Goal: Transaction & Acquisition: Purchase product/service

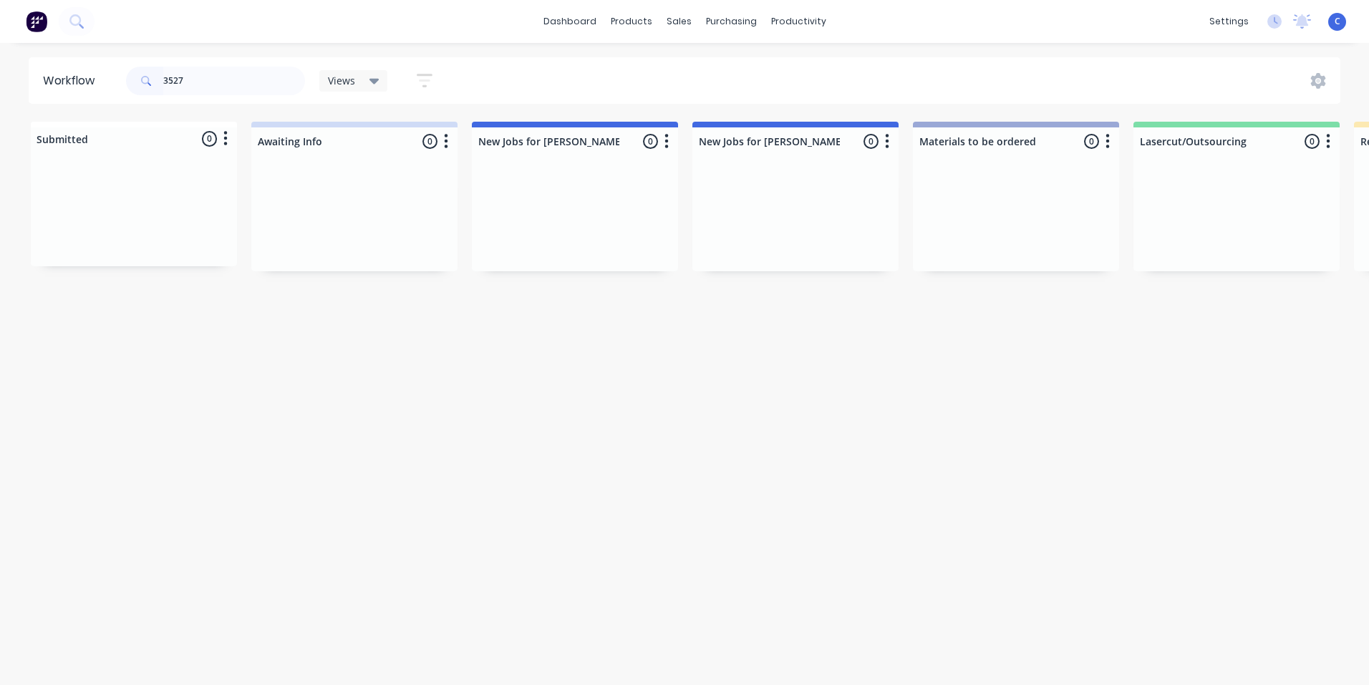
scroll to position [0, 2401]
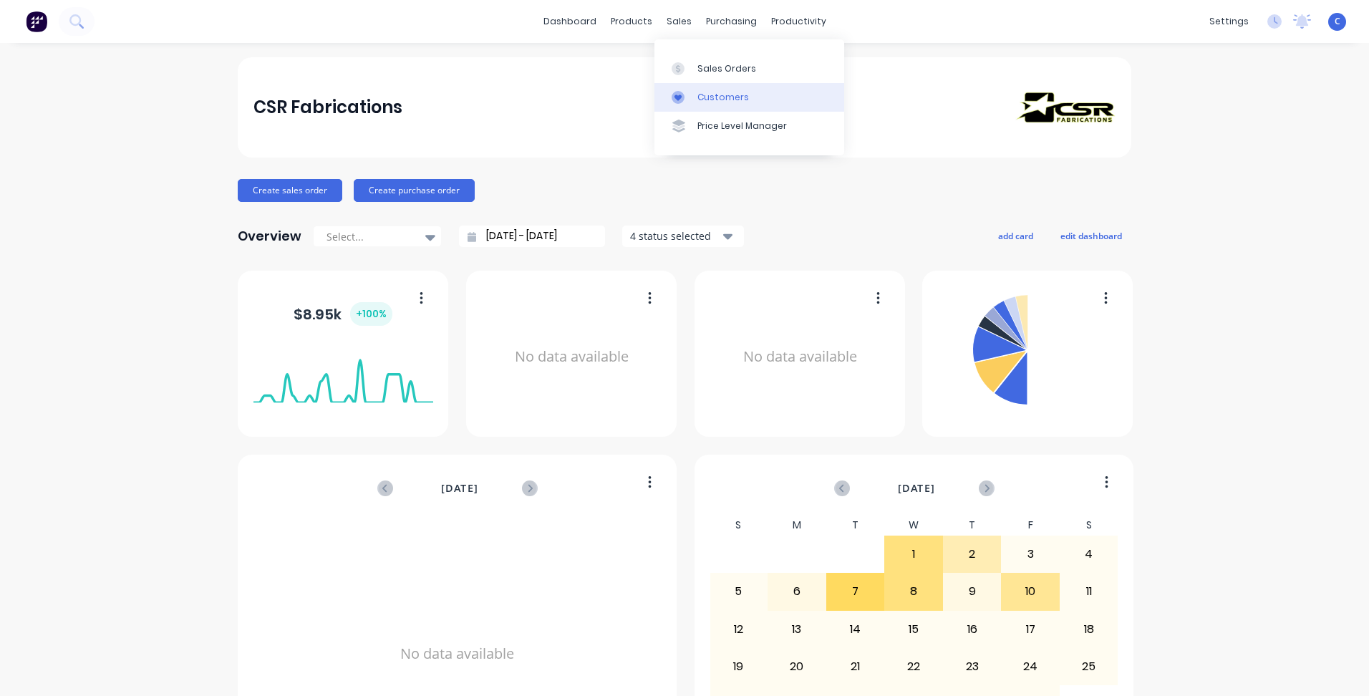
click at [727, 102] on div "Customers" at bounding box center [724, 97] width 52 height 13
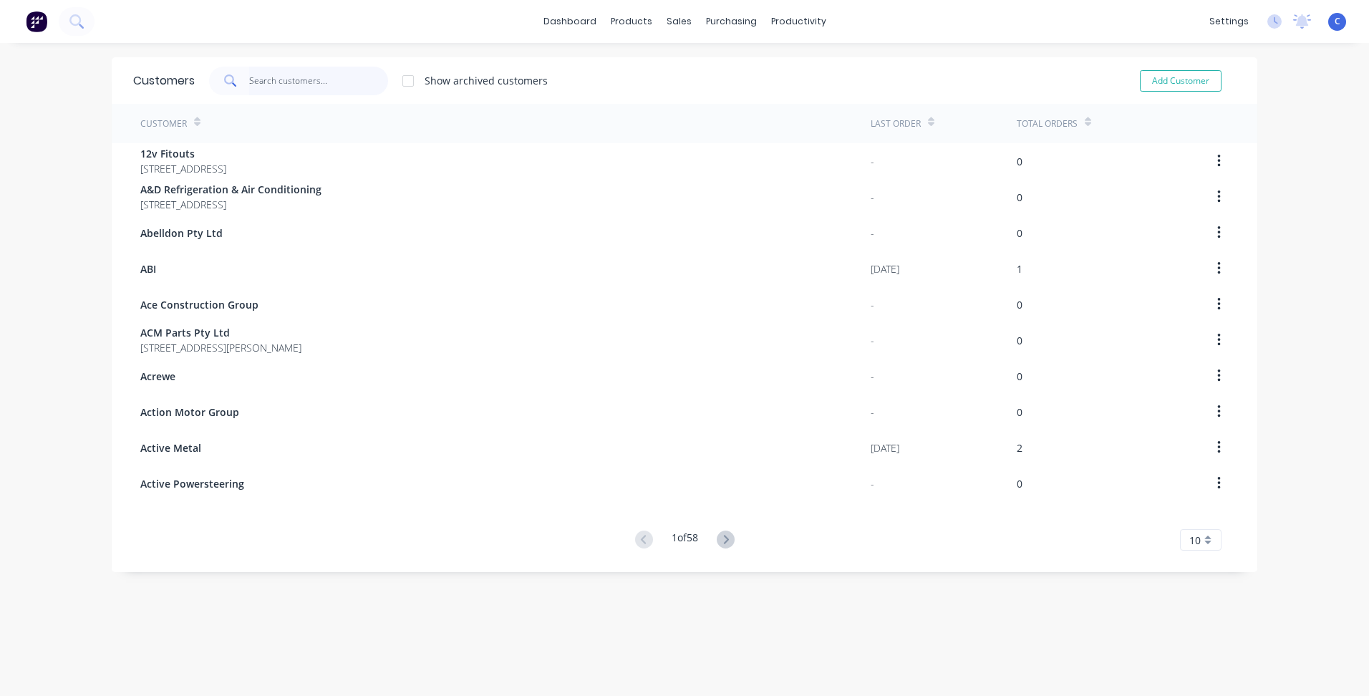
click at [281, 83] on input "text" at bounding box center [319, 81] width 140 height 29
type input "P"
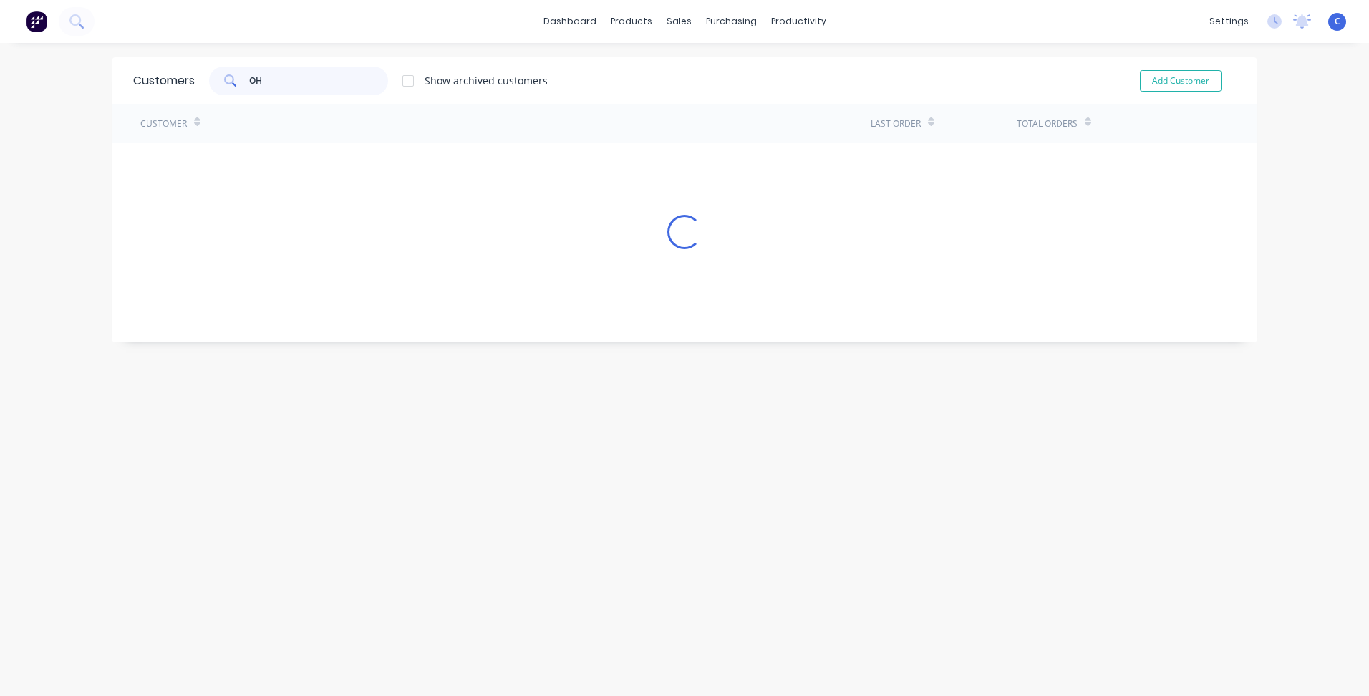
type input "O"
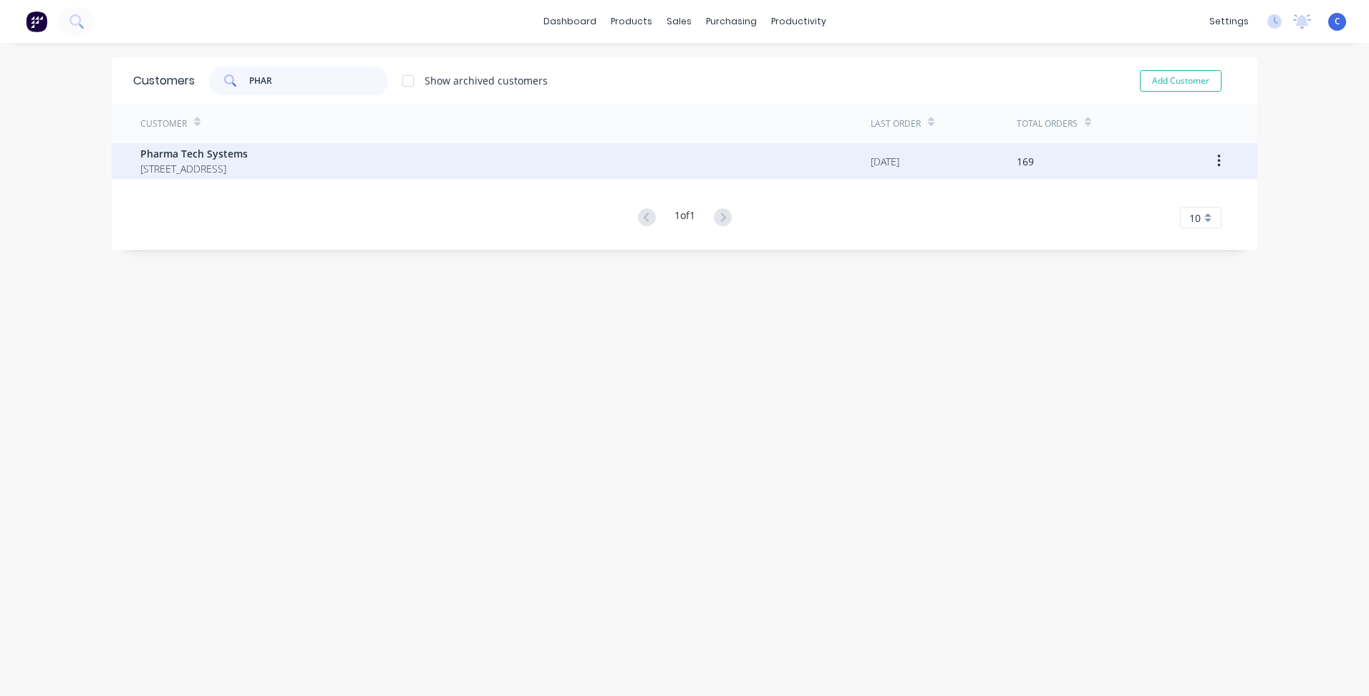
type input "PHAR"
click at [248, 168] on span "11/10 Foundry Road Seven Hills New South Wales 2147" at bounding box center [193, 168] width 107 height 15
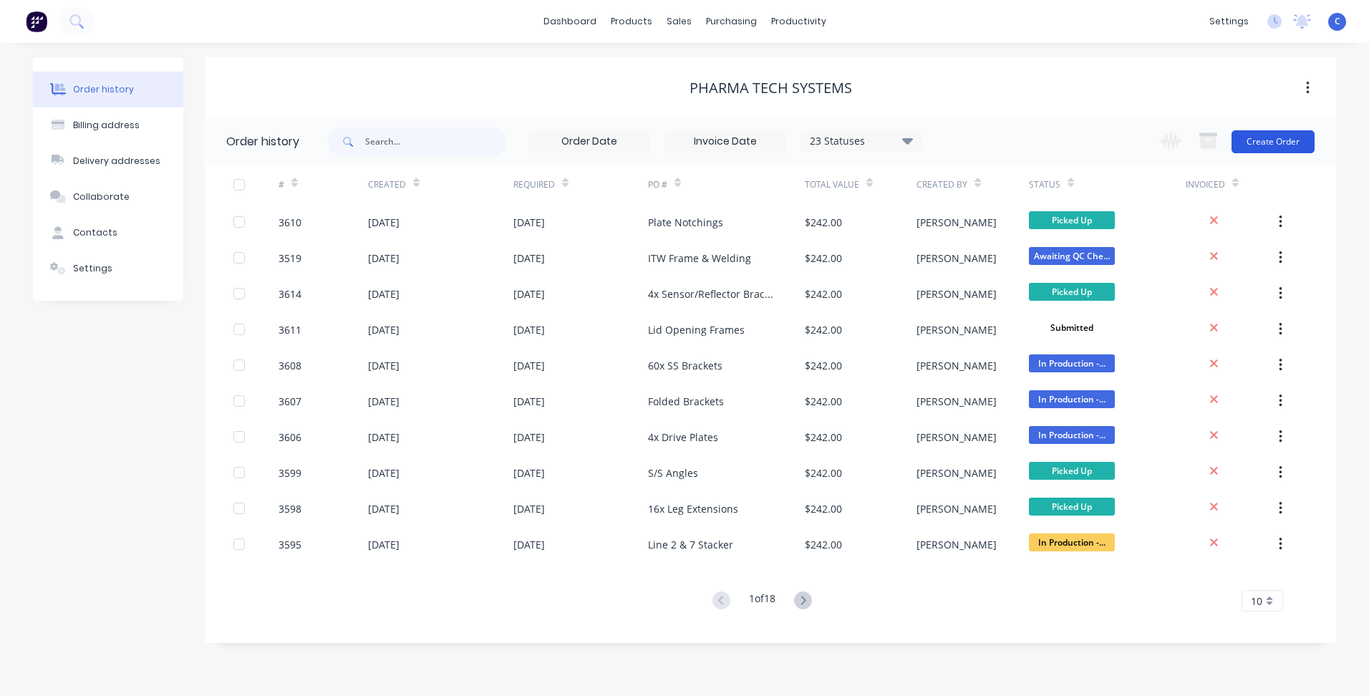
click at [1274, 137] on button "Create Order" at bounding box center [1273, 141] width 83 height 23
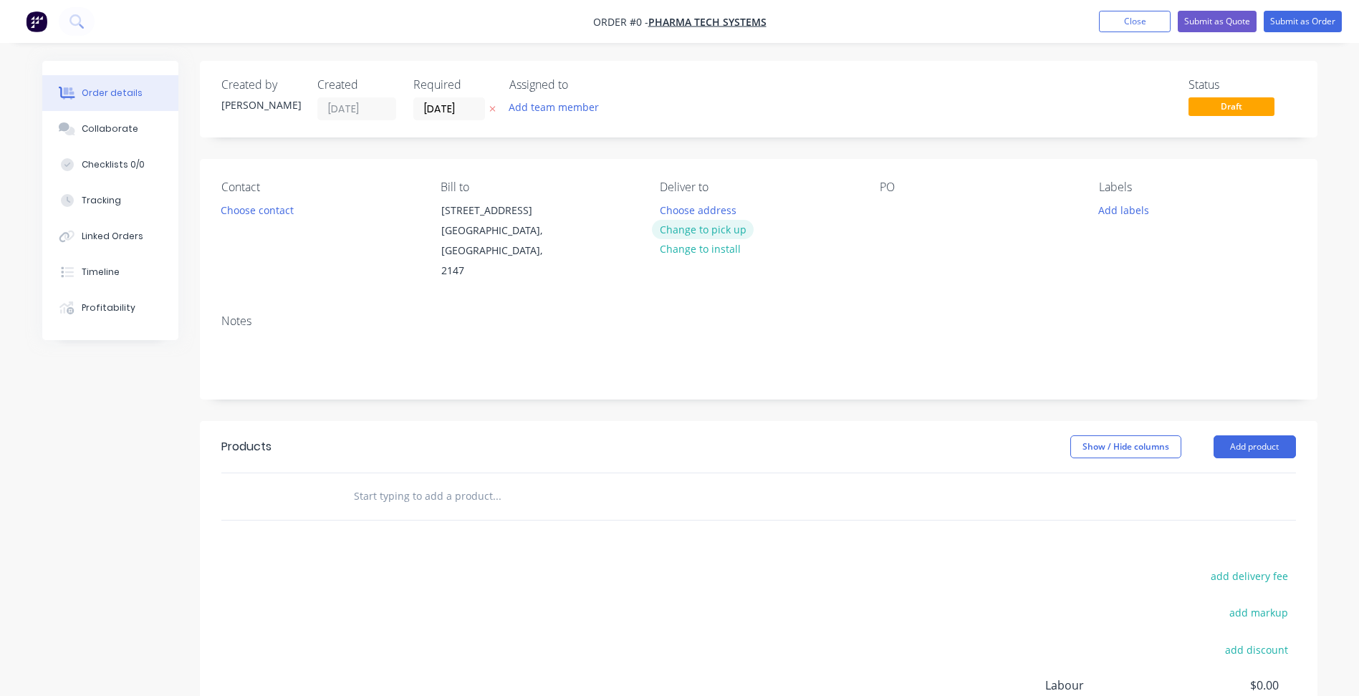
click at [731, 235] on button "Change to pick up" at bounding box center [703, 229] width 102 height 19
click at [887, 211] on div at bounding box center [891, 210] width 23 height 21
paste div
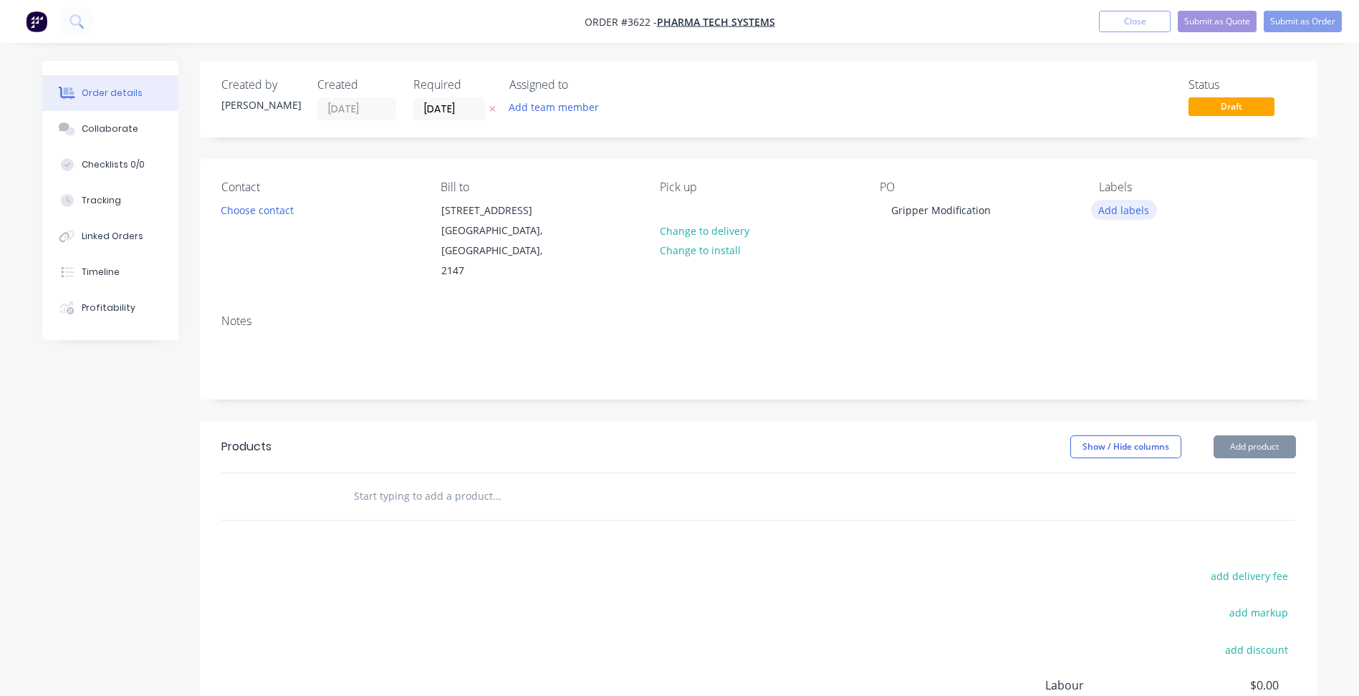
click at [1127, 212] on button "Add labels" at bounding box center [1124, 209] width 66 height 19
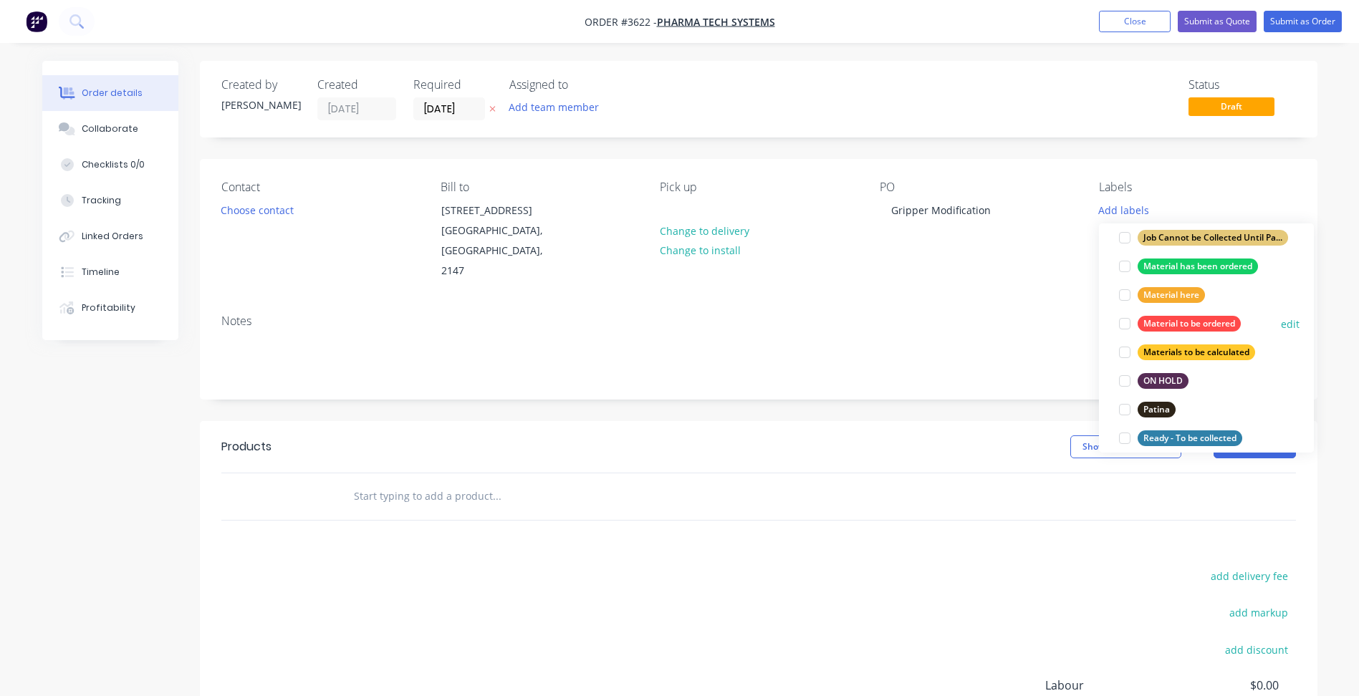
scroll to position [645, 0]
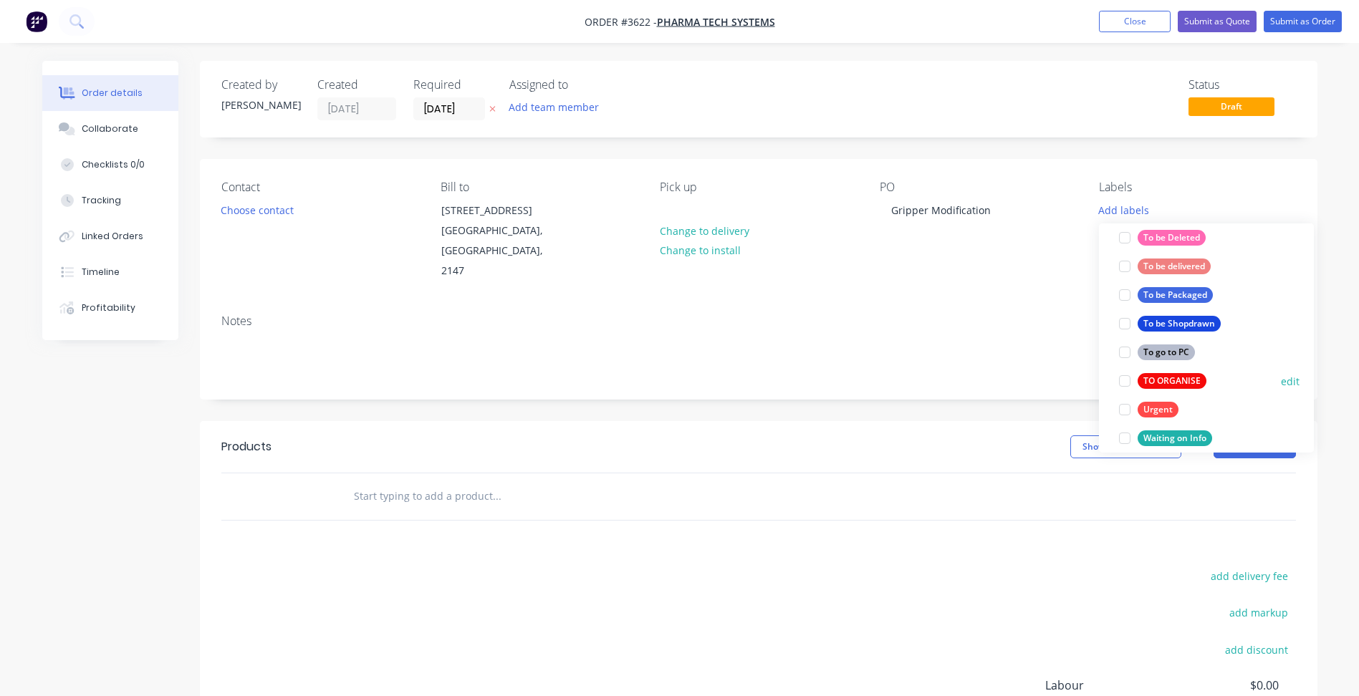
click at [1157, 380] on div "TO ORGANISE" at bounding box center [1171, 381] width 69 height 16
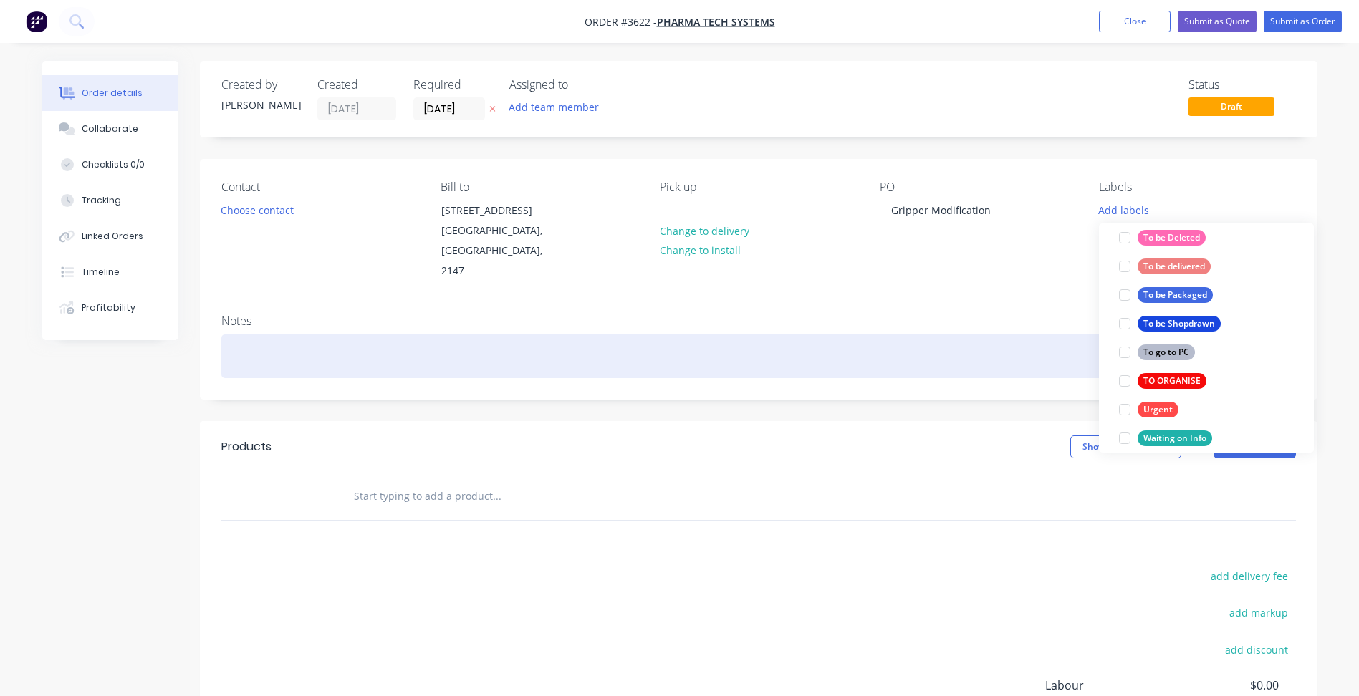
scroll to position [0, 0]
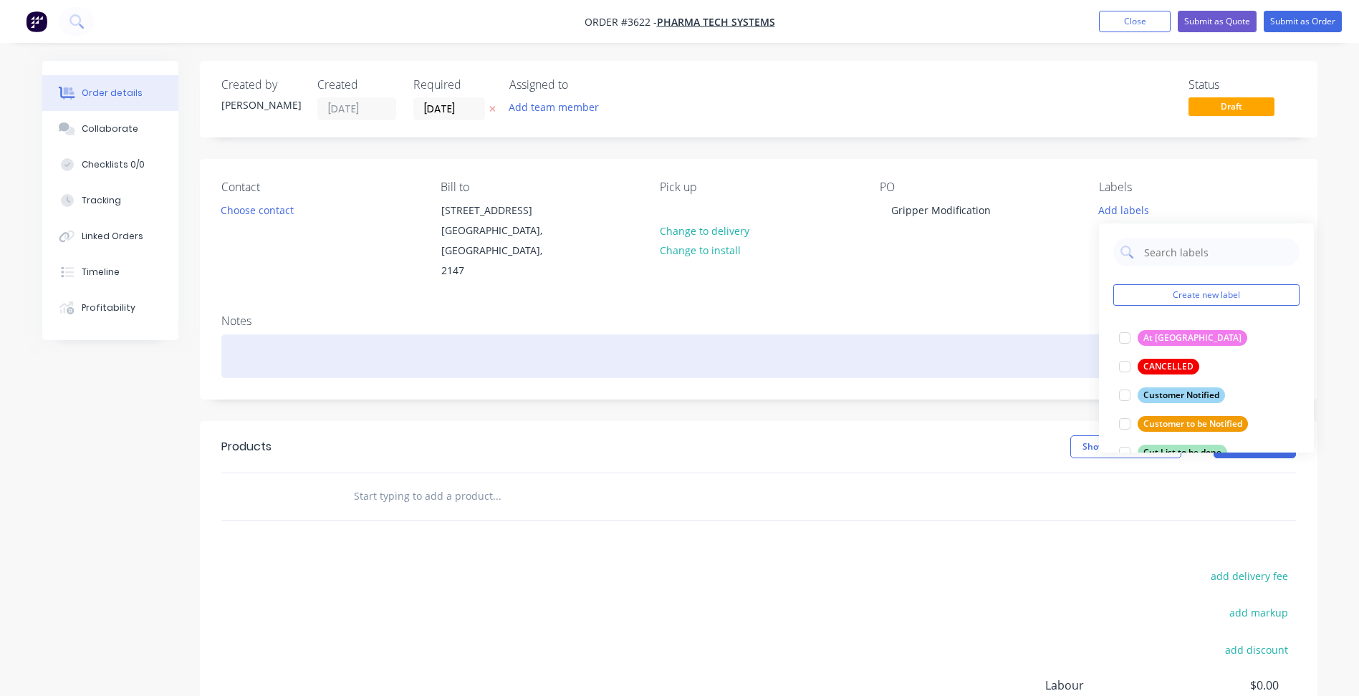
click at [1007, 340] on div at bounding box center [758, 356] width 1074 height 44
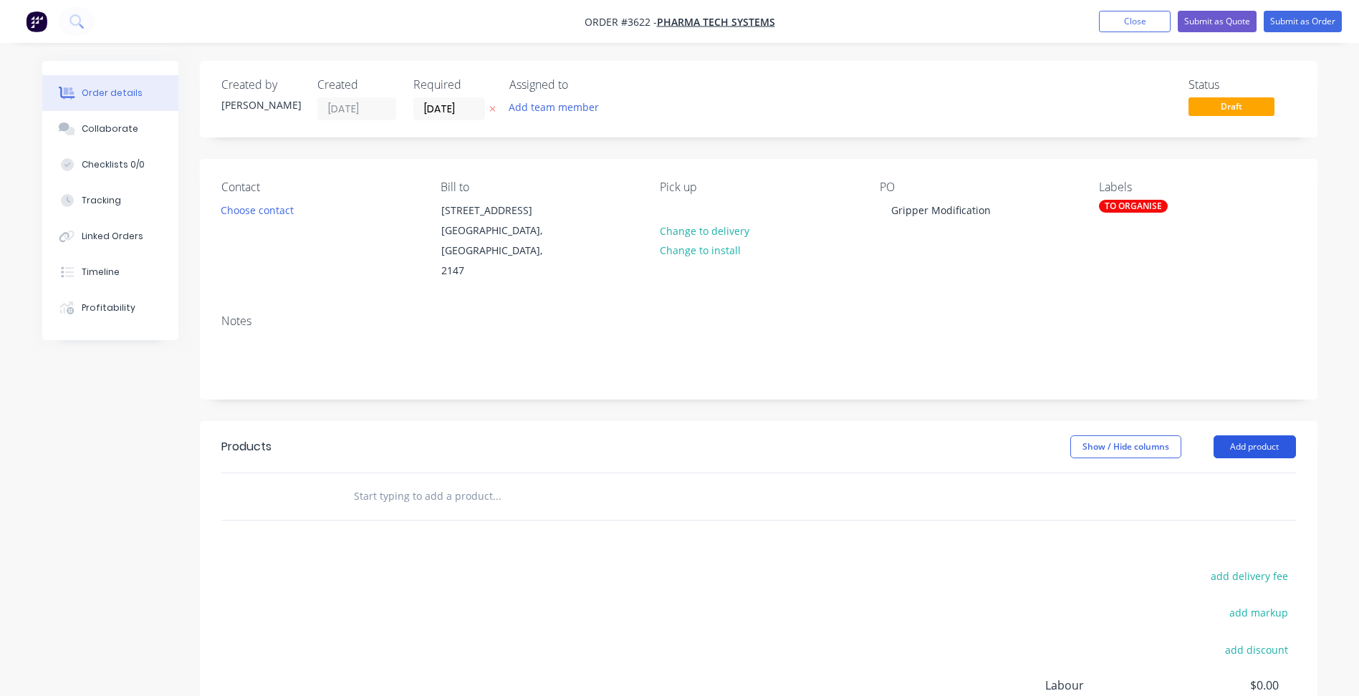
click at [1259, 435] on button "Add product" at bounding box center [1254, 446] width 82 height 23
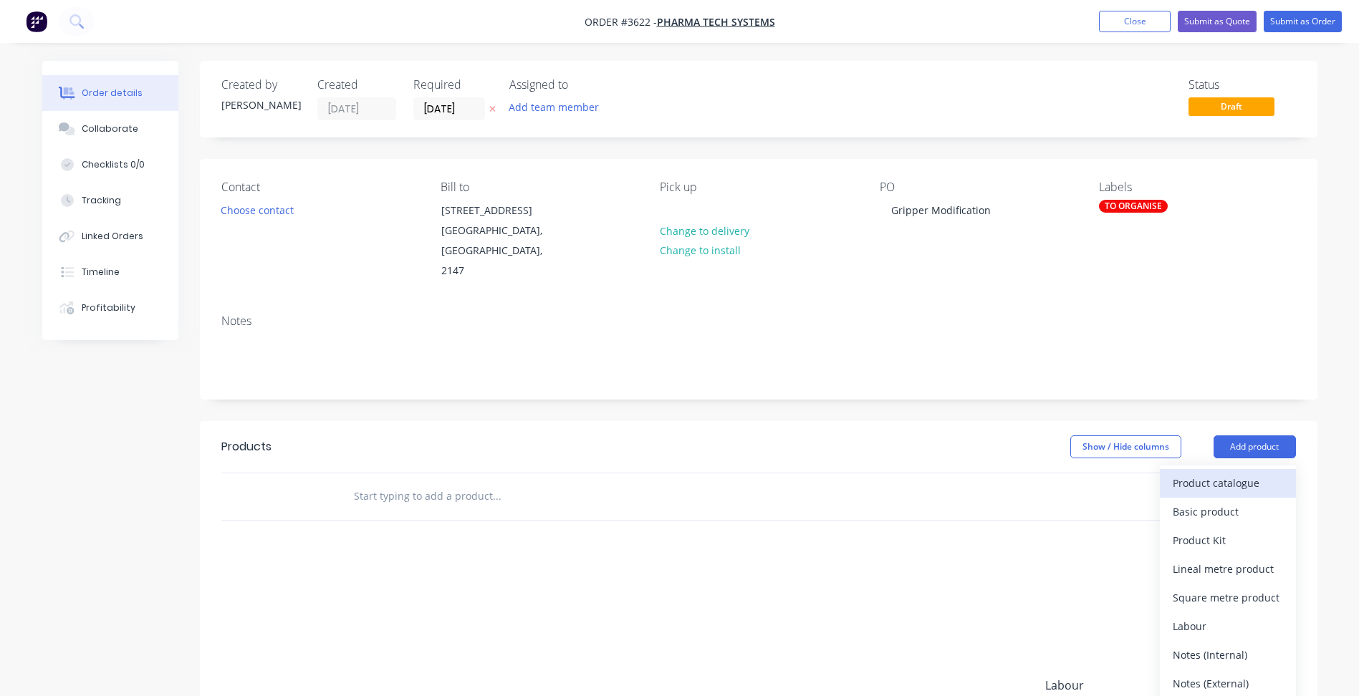
click at [1225, 473] on div "Product catalogue" at bounding box center [1228, 483] width 110 height 21
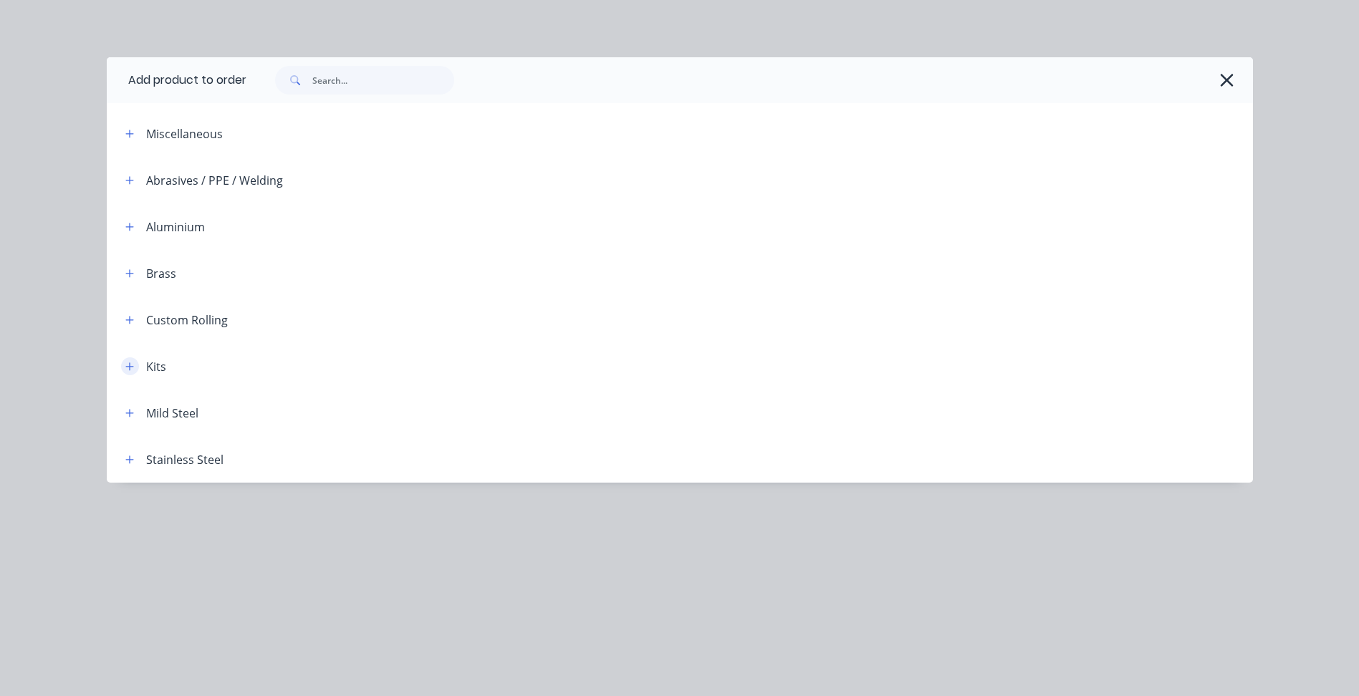
click at [127, 374] on button "button" at bounding box center [130, 366] width 18 height 18
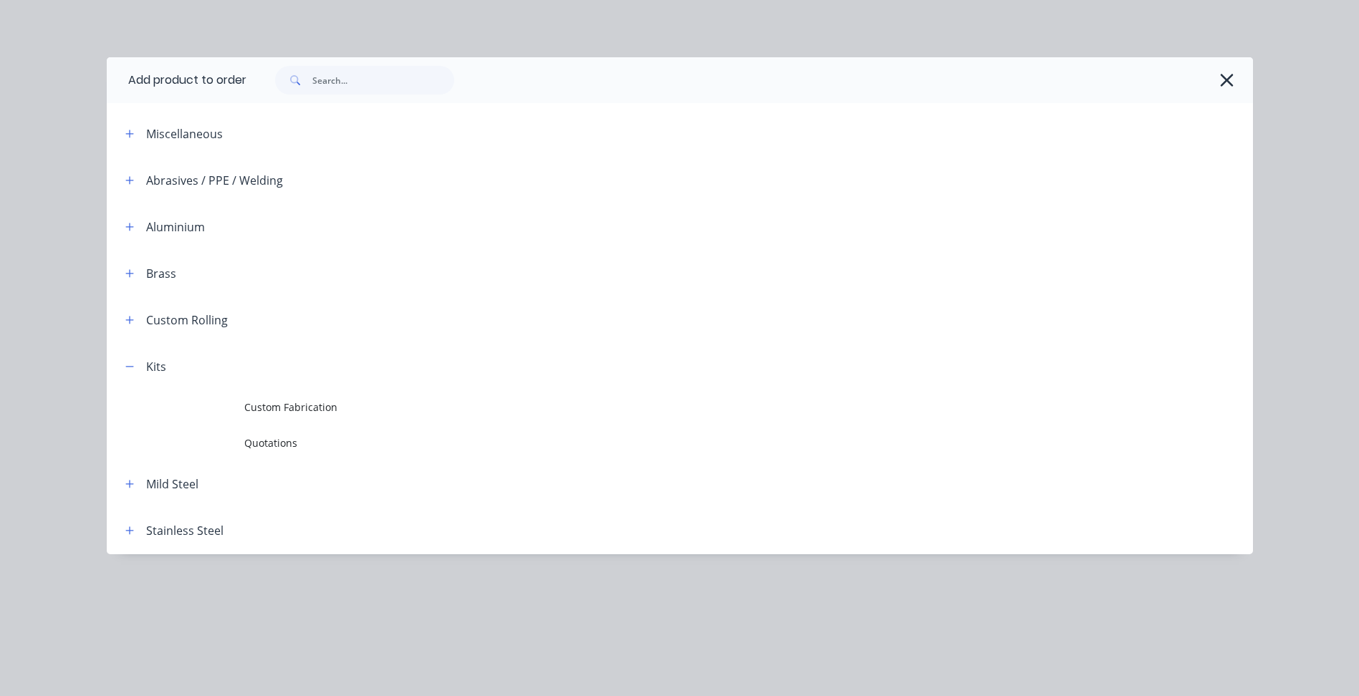
click at [304, 411] on span "Custom Fabrication" at bounding box center [647, 407] width 806 height 15
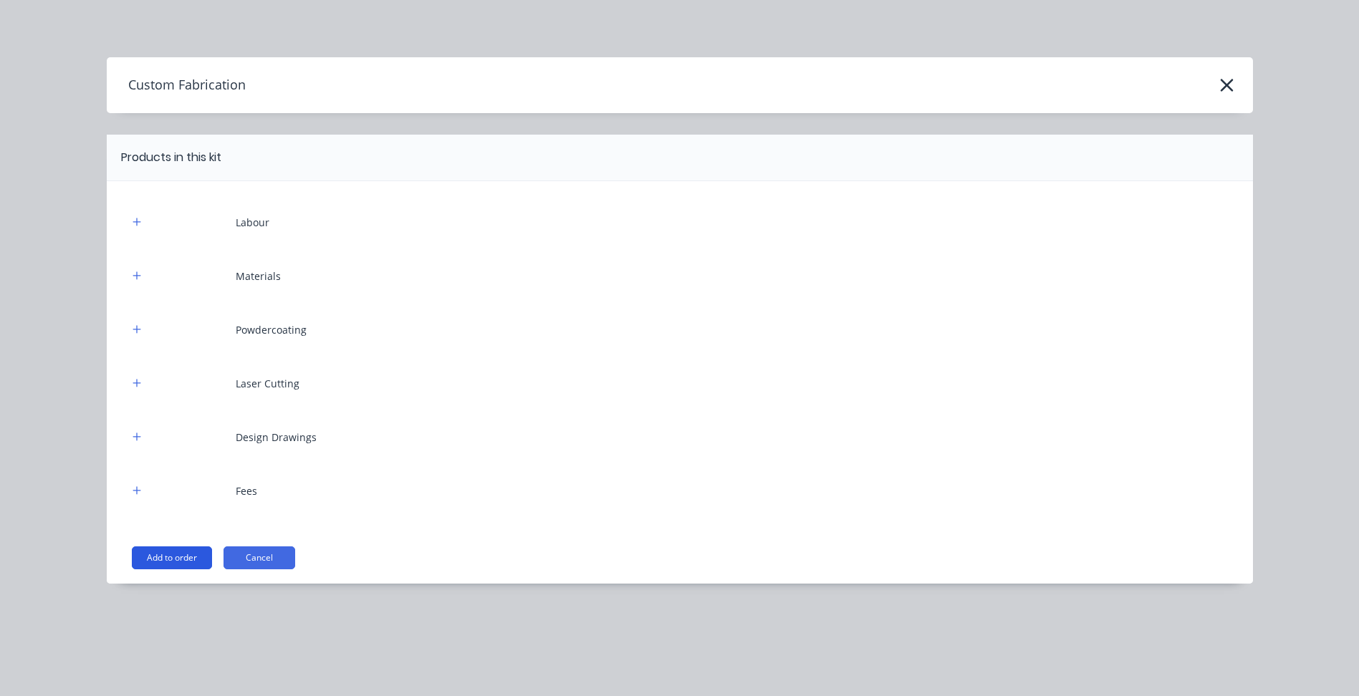
click at [148, 558] on button "Add to order" at bounding box center [172, 557] width 80 height 23
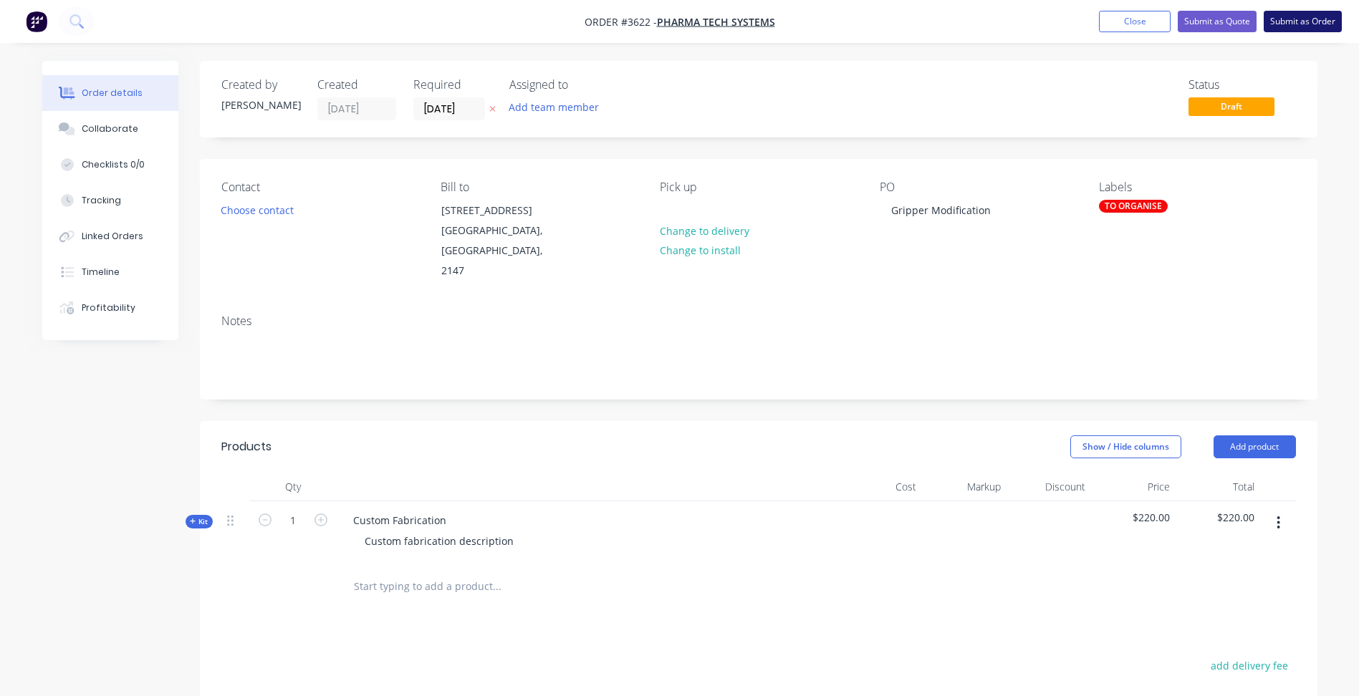
click at [1313, 17] on button "Submit as Order" at bounding box center [1302, 21] width 78 height 21
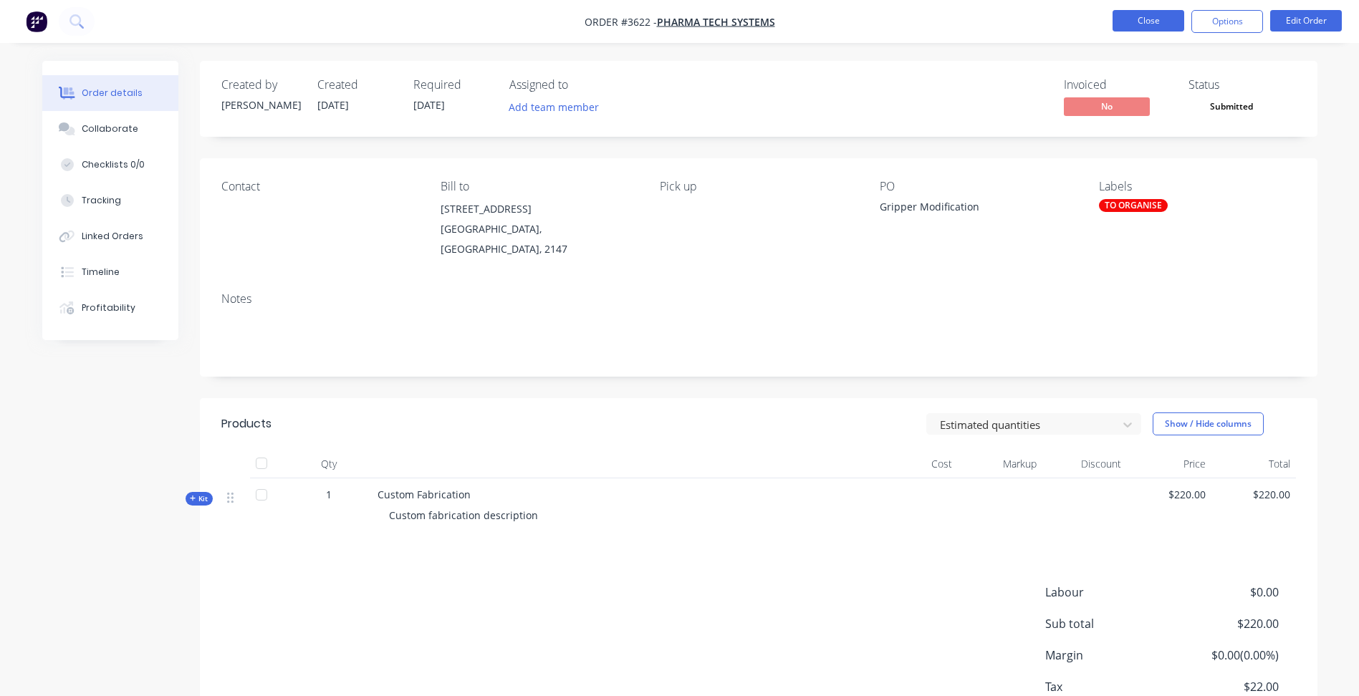
click at [1135, 15] on button "Close" at bounding box center [1148, 20] width 72 height 21
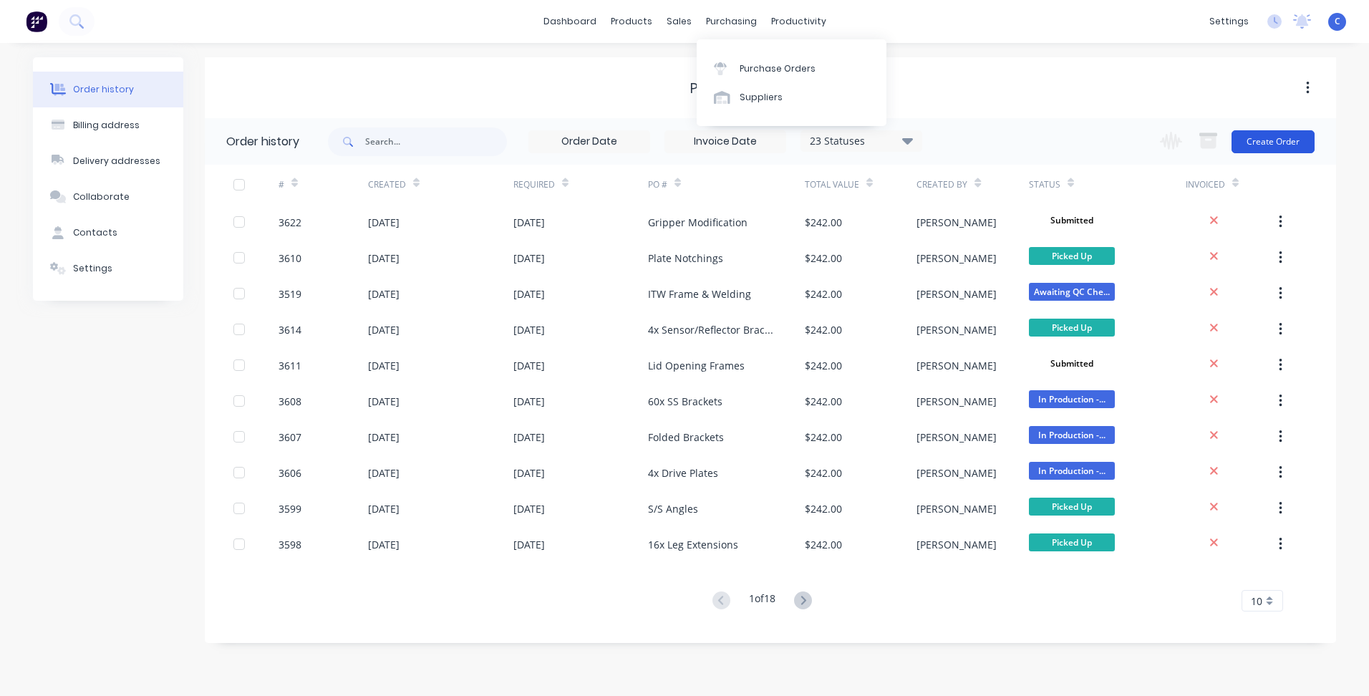
click at [1273, 140] on button "Create Order" at bounding box center [1273, 141] width 83 height 23
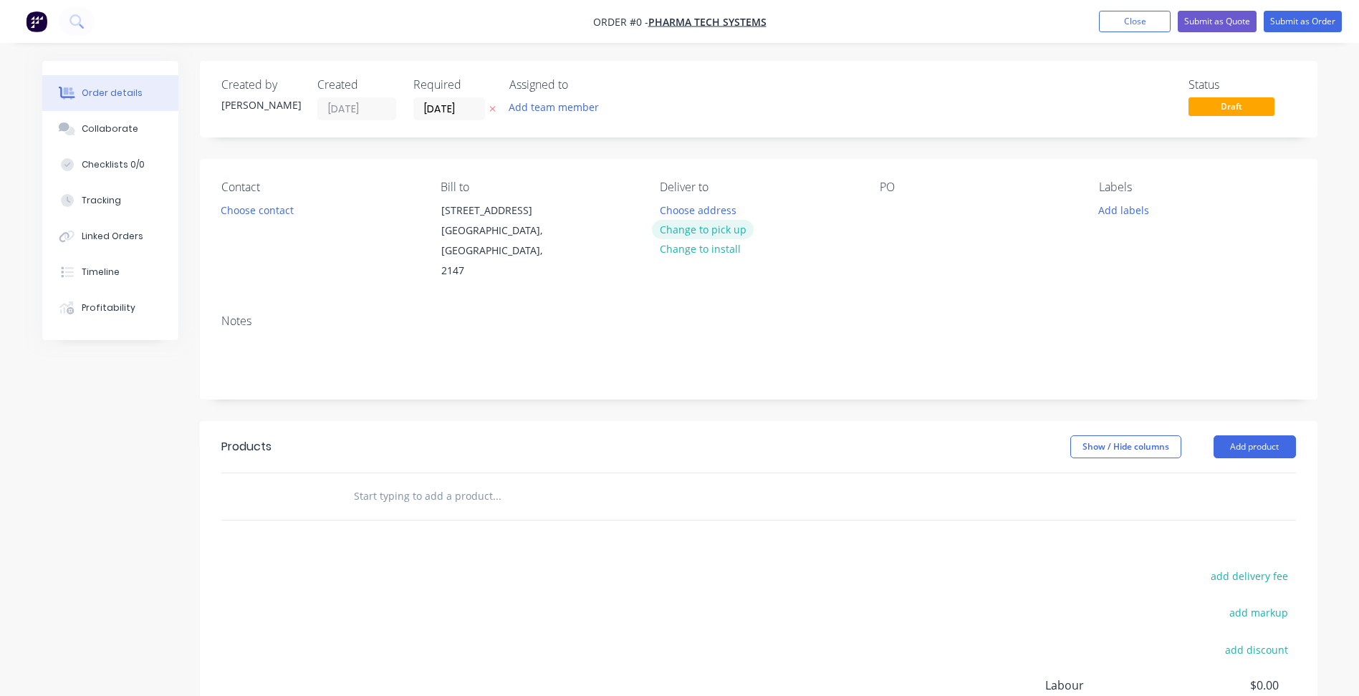
click at [702, 231] on button "Change to pick up" at bounding box center [703, 229] width 102 height 19
click at [886, 206] on div at bounding box center [891, 210] width 23 height 21
paste div
click at [1114, 208] on button "Add labels" at bounding box center [1124, 209] width 66 height 19
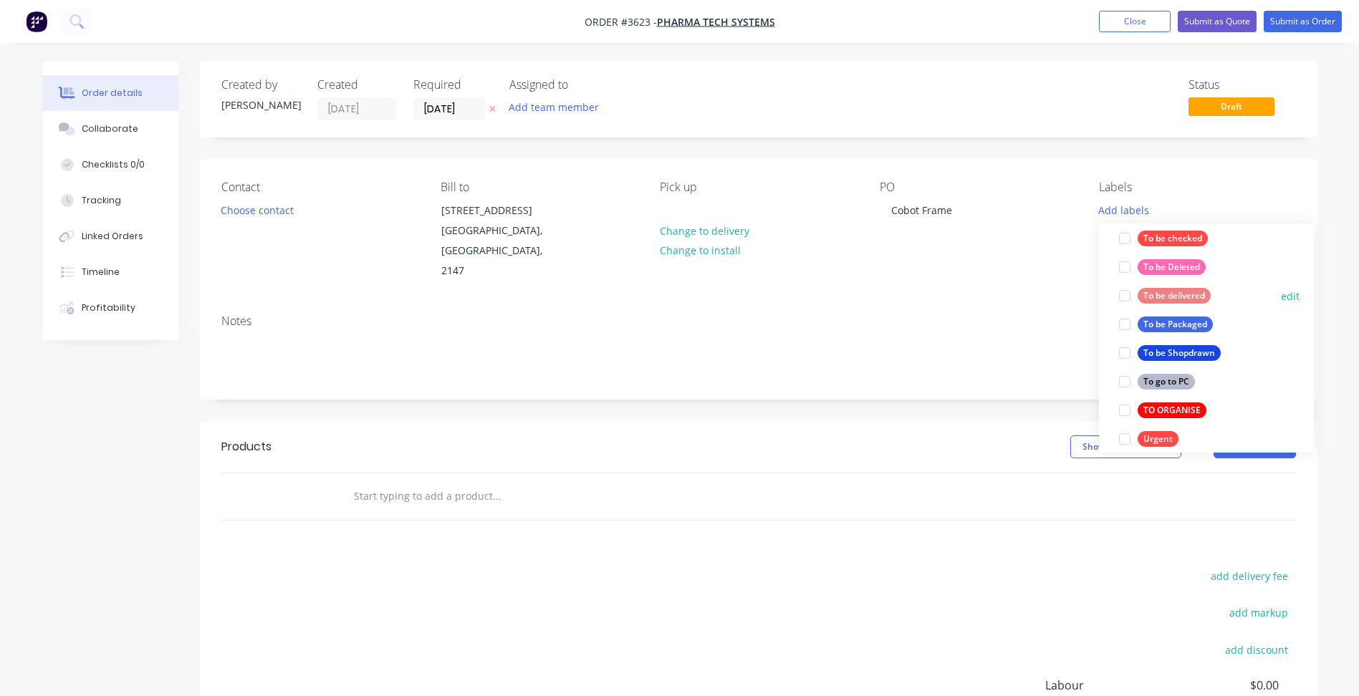
scroll to position [645, 0]
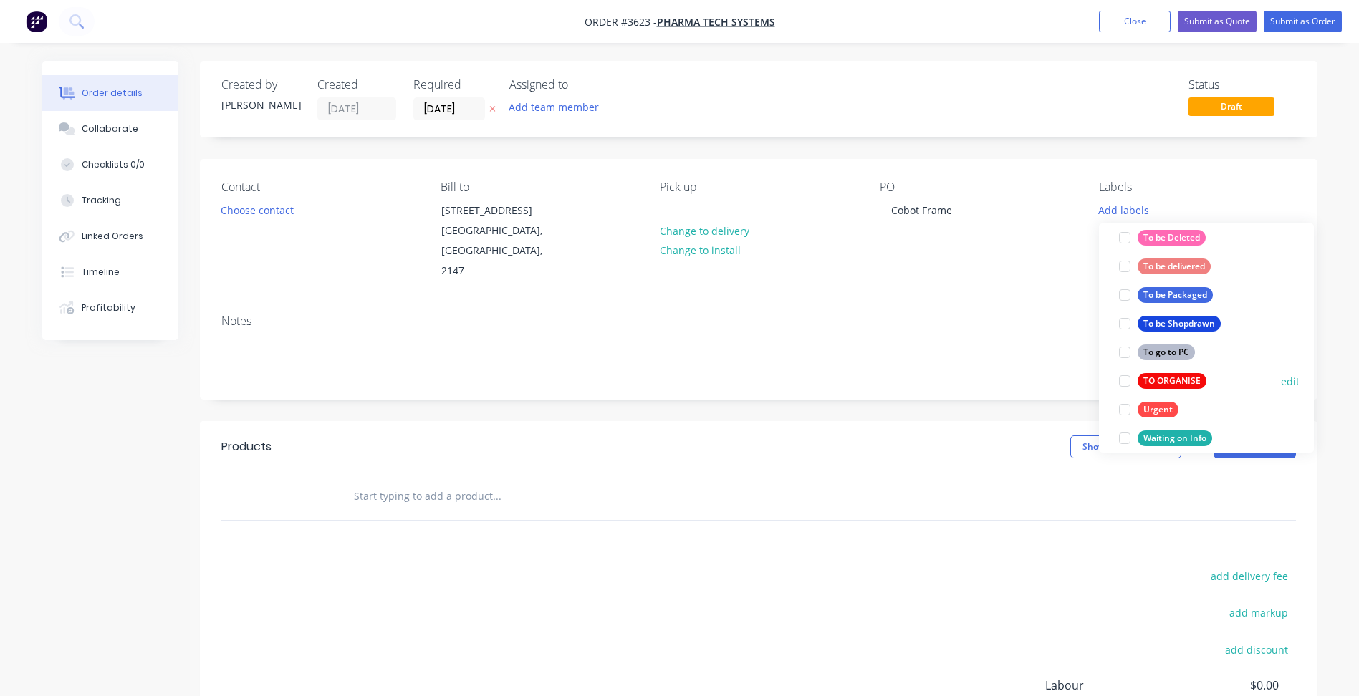
click at [1173, 380] on div "TO ORGANISE" at bounding box center [1171, 381] width 69 height 16
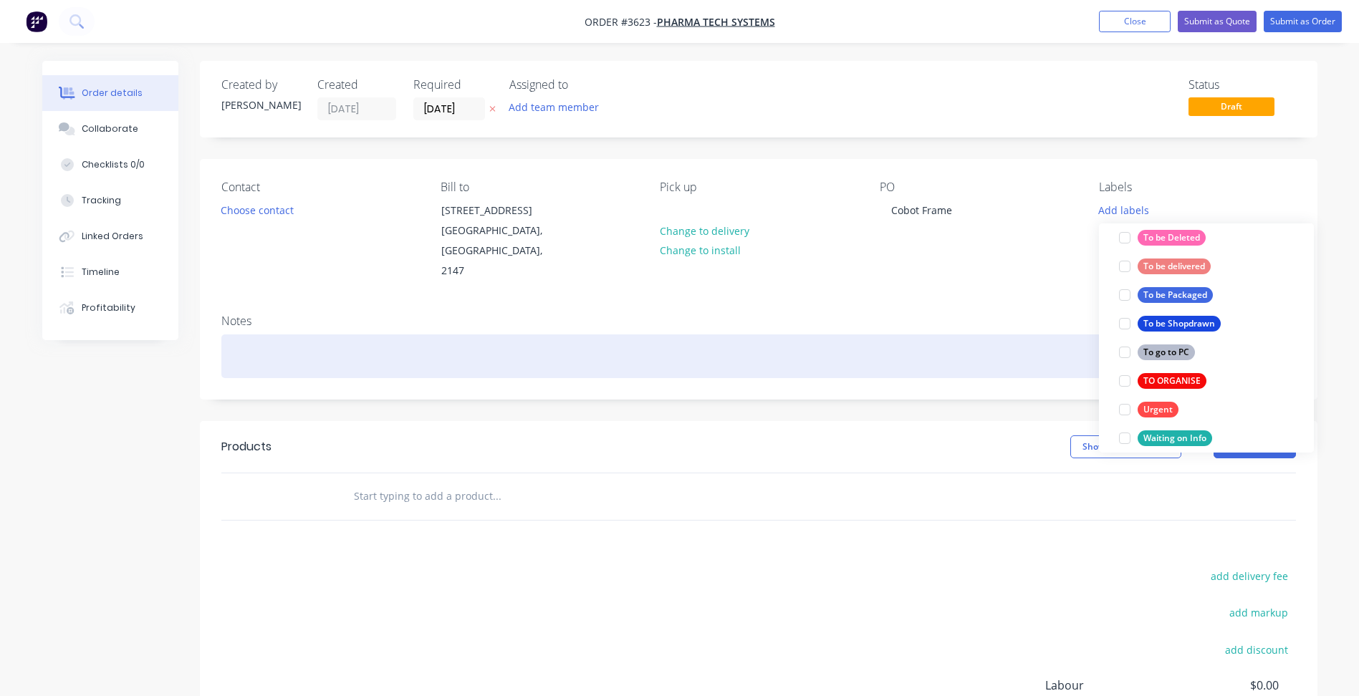
scroll to position [0, 0]
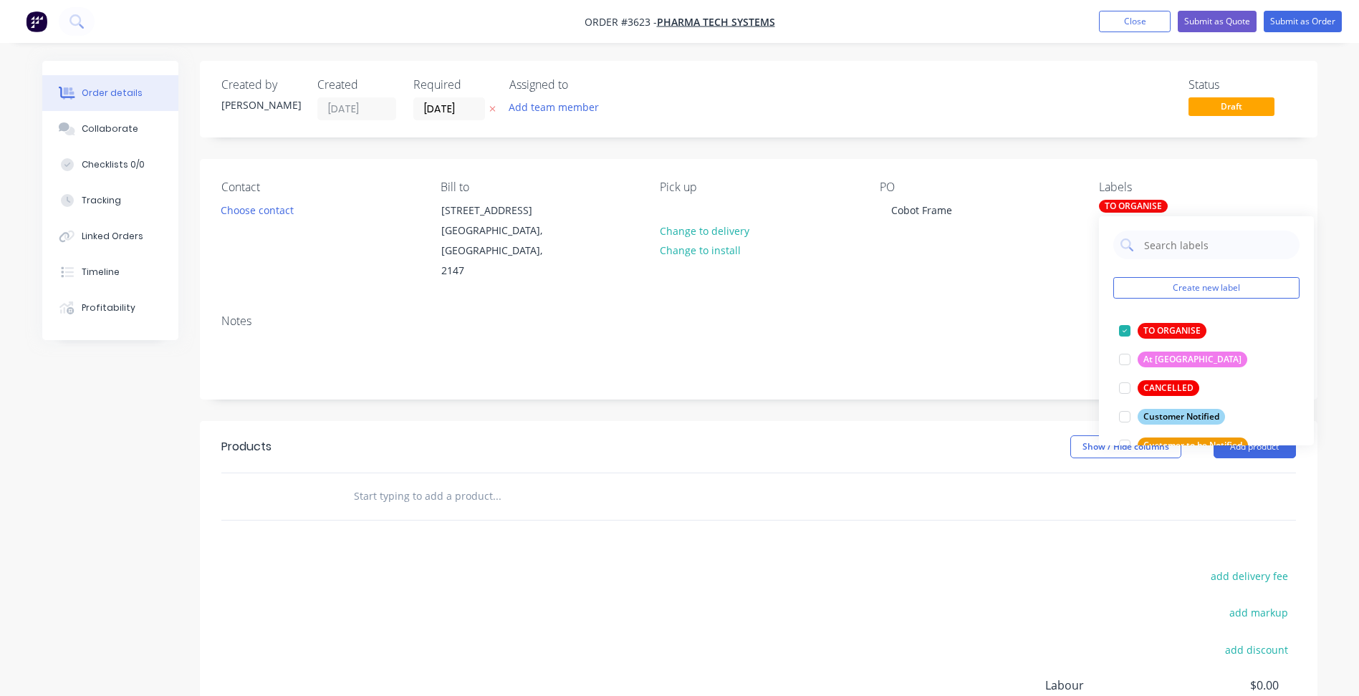
click at [1029, 309] on div "Notes" at bounding box center [758, 351] width 1117 height 96
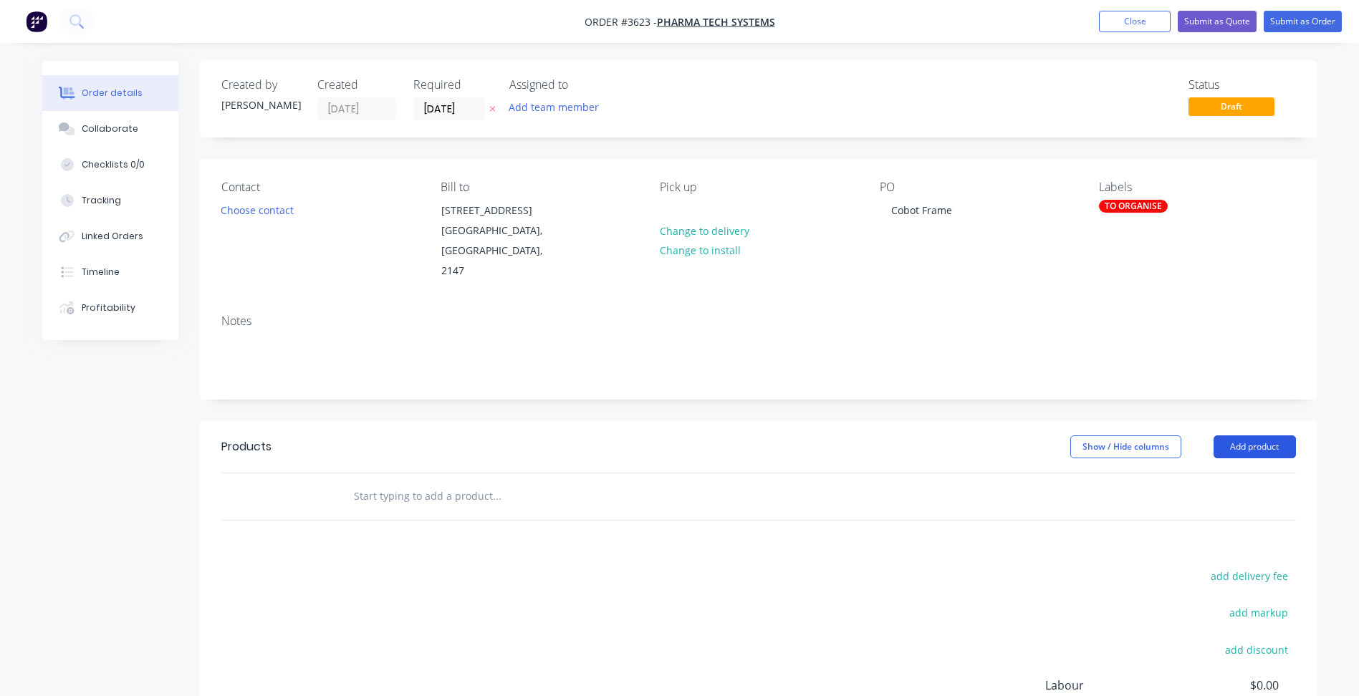
click at [1247, 435] on button "Add product" at bounding box center [1254, 446] width 82 height 23
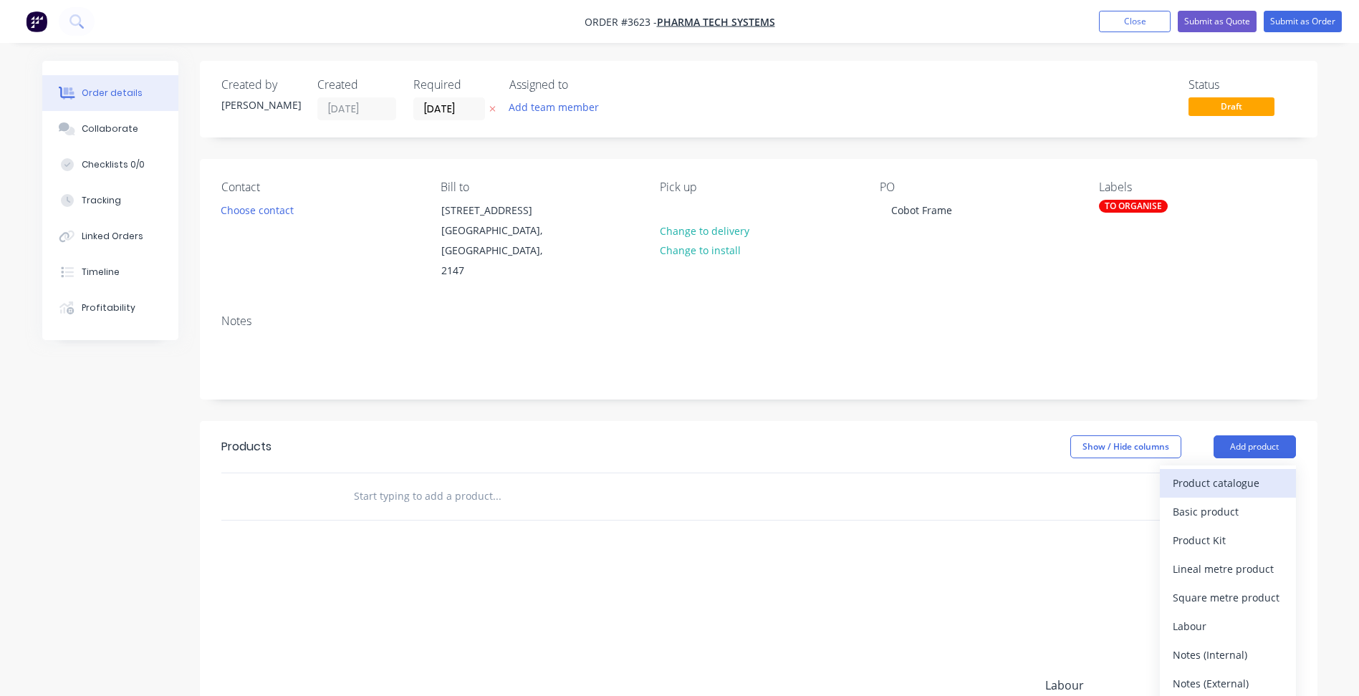
click at [1208, 473] on div "Product catalogue" at bounding box center [1228, 483] width 110 height 21
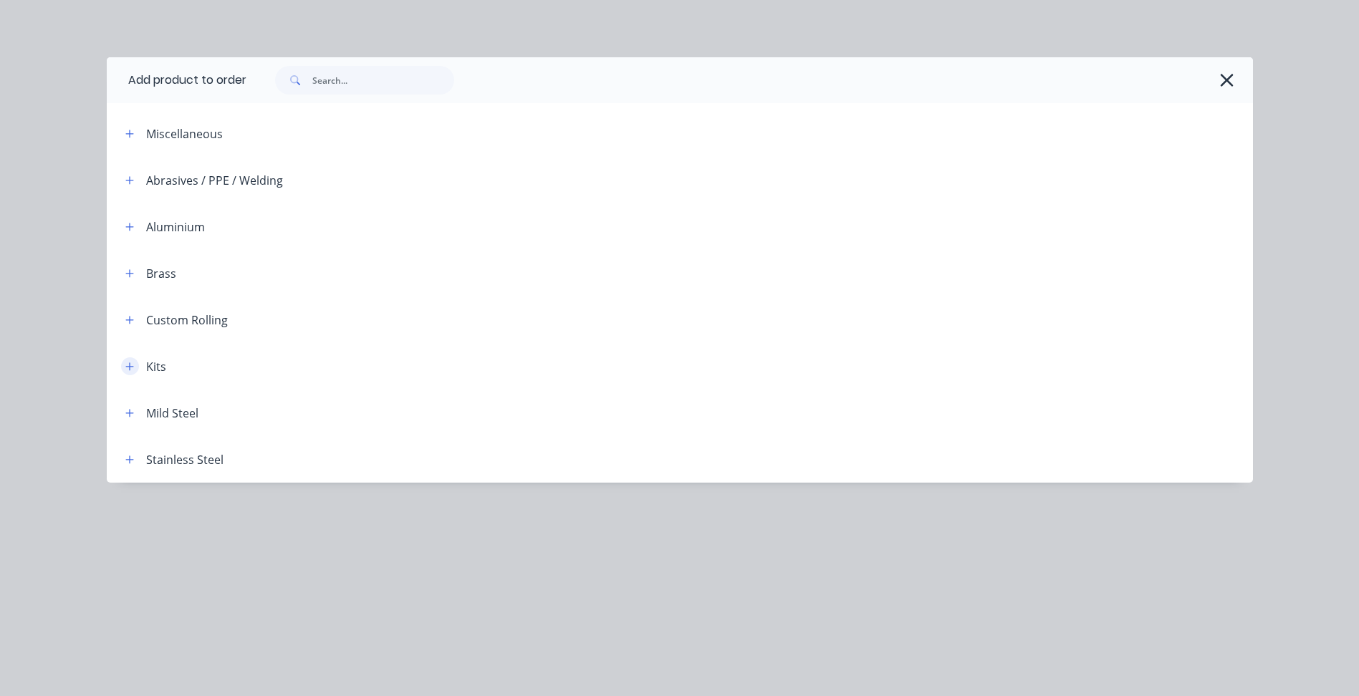
click at [130, 365] on icon "button" at bounding box center [129, 366] width 8 height 8
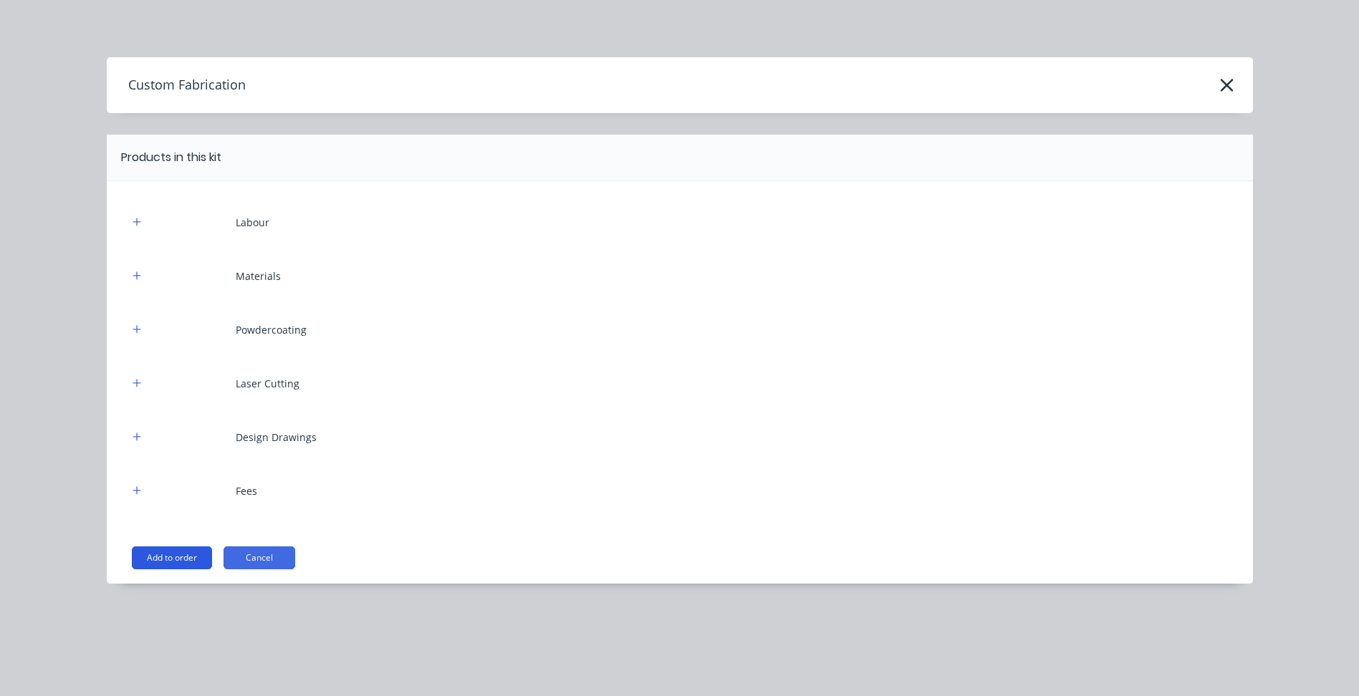
click at [187, 550] on button "Add to order" at bounding box center [172, 557] width 80 height 23
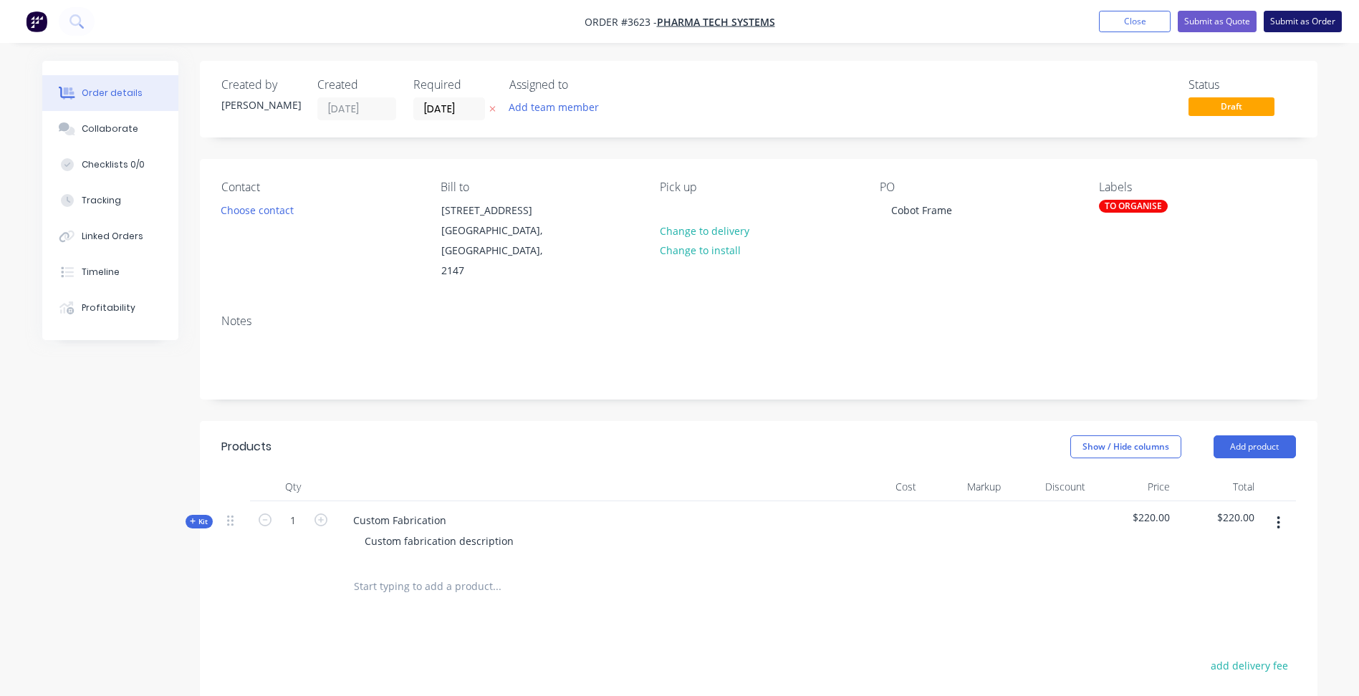
click at [1311, 19] on button "Submit as Order" at bounding box center [1302, 21] width 78 height 21
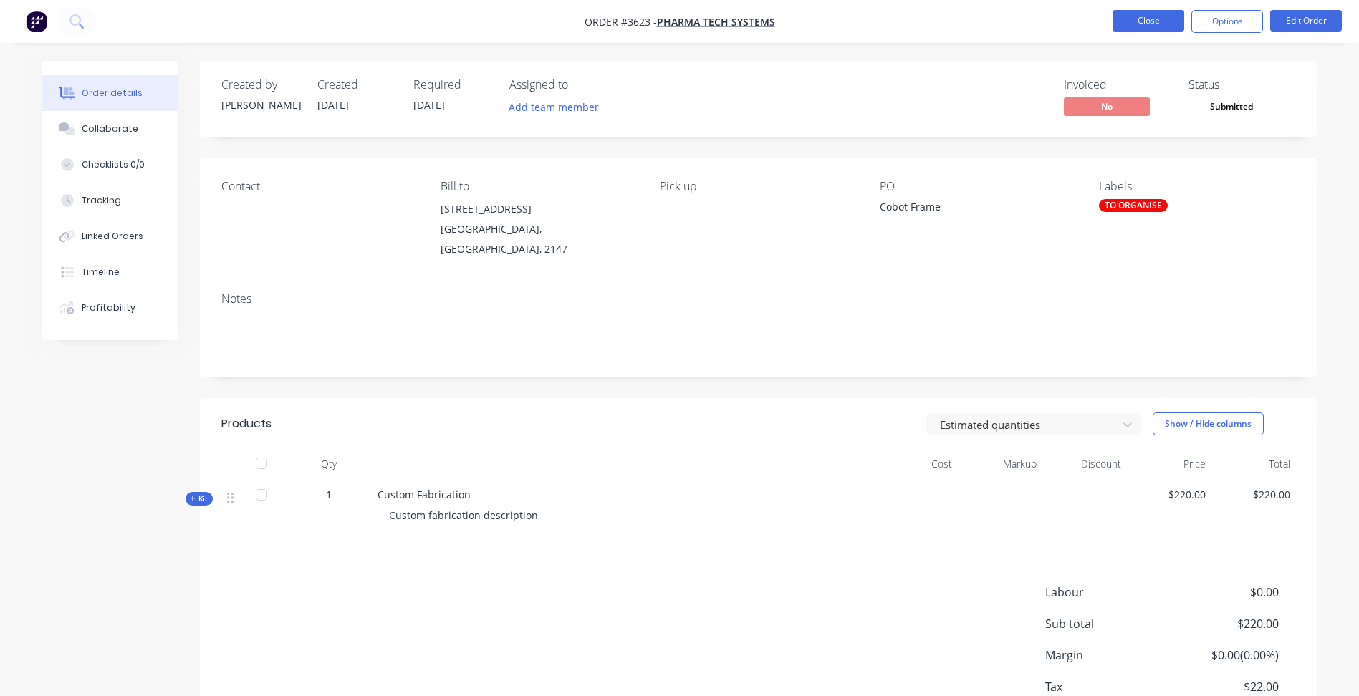
click at [1142, 22] on button "Close" at bounding box center [1148, 20] width 72 height 21
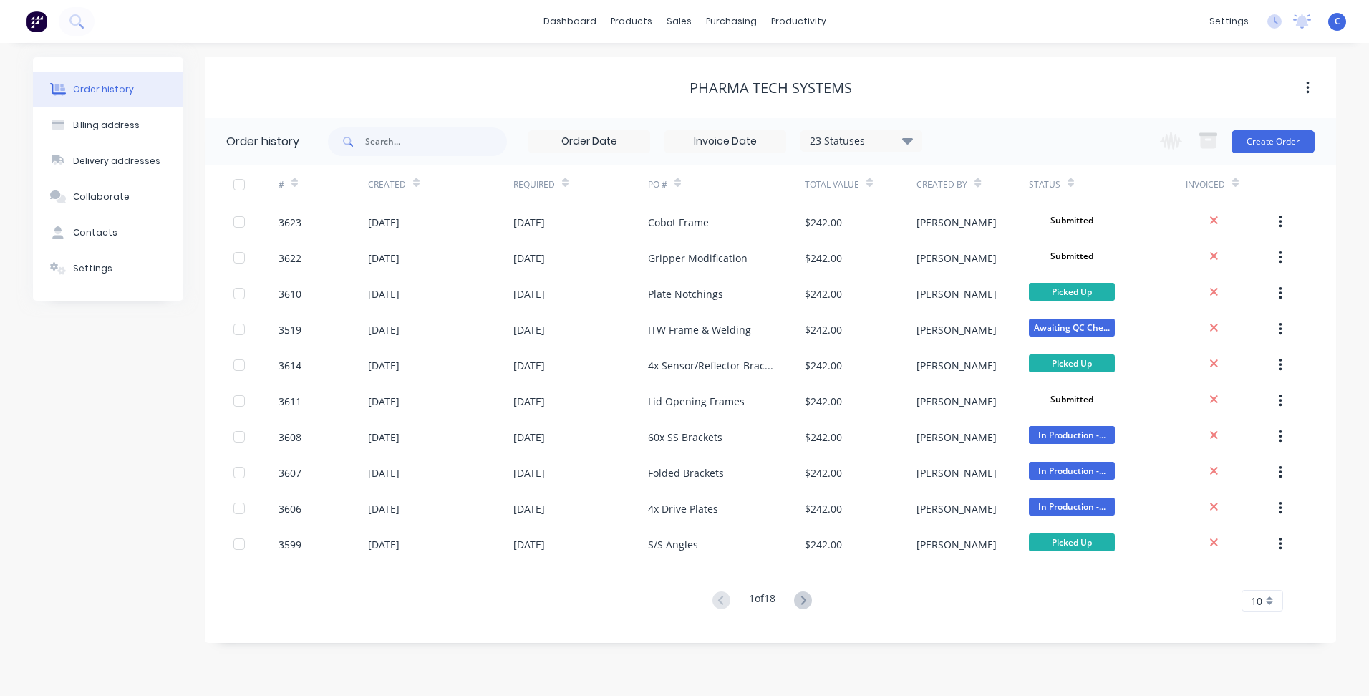
click at [1256, 160] on div "Change order status Submitted Awaiting Info New Jobs for Chris New Jobs for Jar…" at bounding box center [1233, 141] width 163 height 47
click at [1266, 148] on button "Create Order" at bounding box center [1273, 141] width 83 height 23
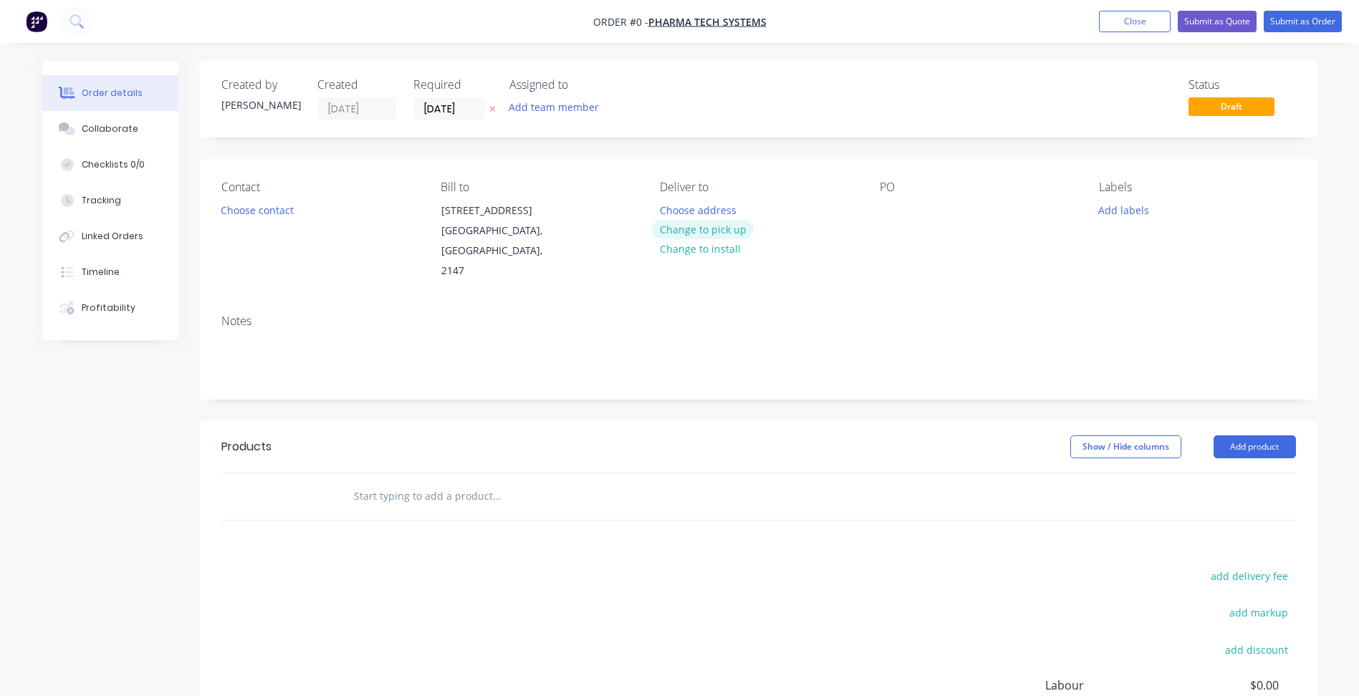
click at [674, 232] on button "Change to pick up" at bounding box center [703, 229] width 102 height 19
click at [897, 198] on div "PO" at bounding box center [978, 230] width 196 height 101
click at [884, 205] on div at bounding box center [891, 210] width 23 height 21
paste div
click at [1117, 204] on button "Add labels" at bounding box center [1124, 209] width 66 height 19
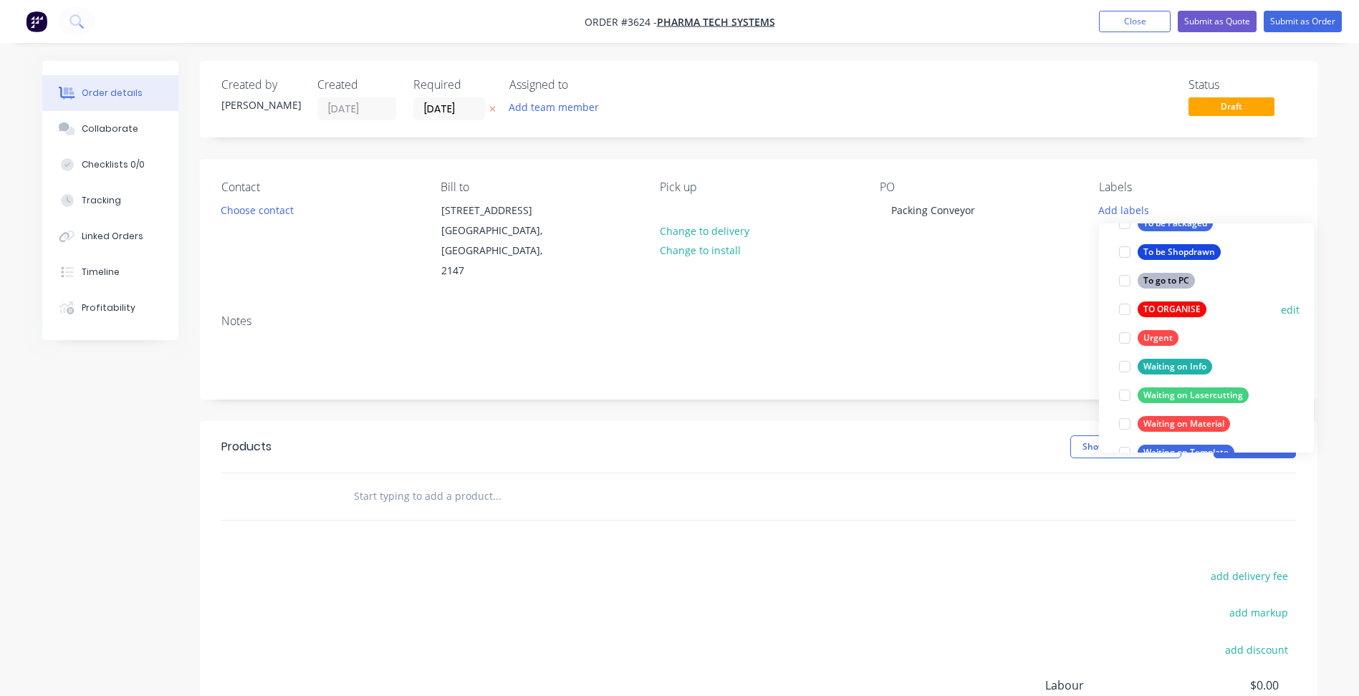
click at [1152, 311] on div "TO ORGANISE" at bounding box center [1171, 310] width 69 height 16
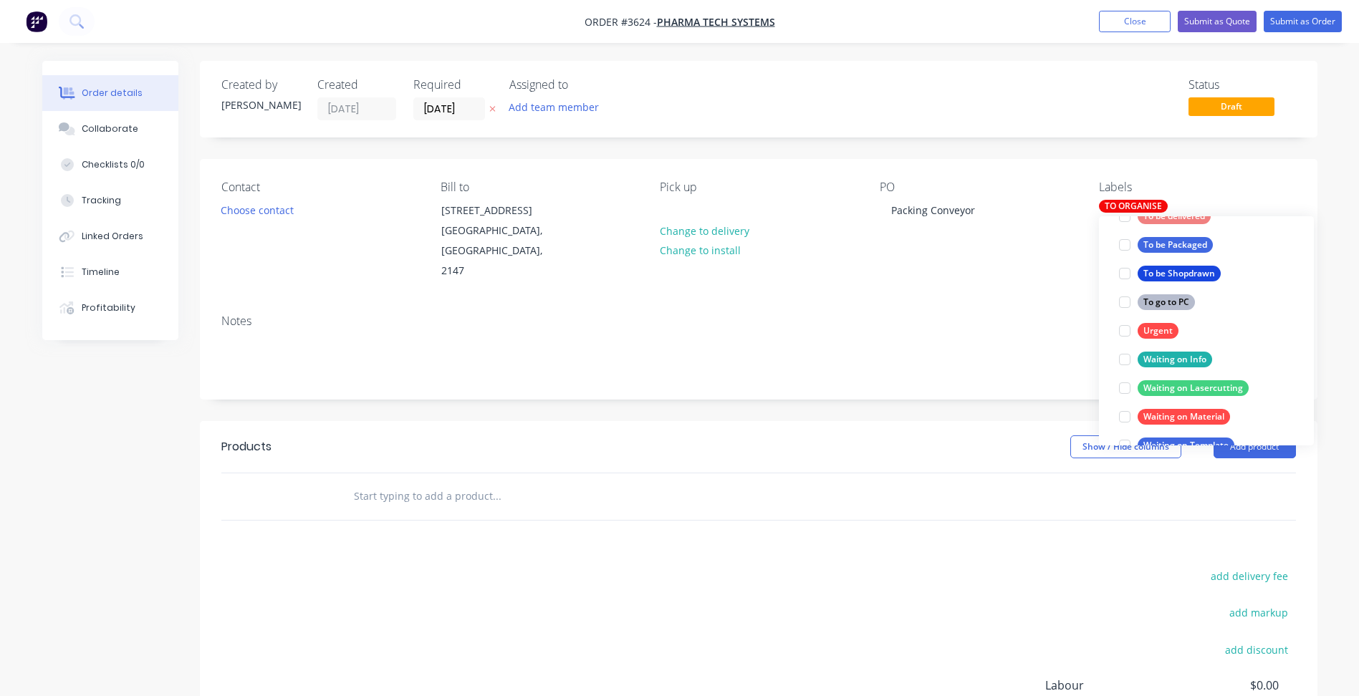
scroll to position [29, 0]
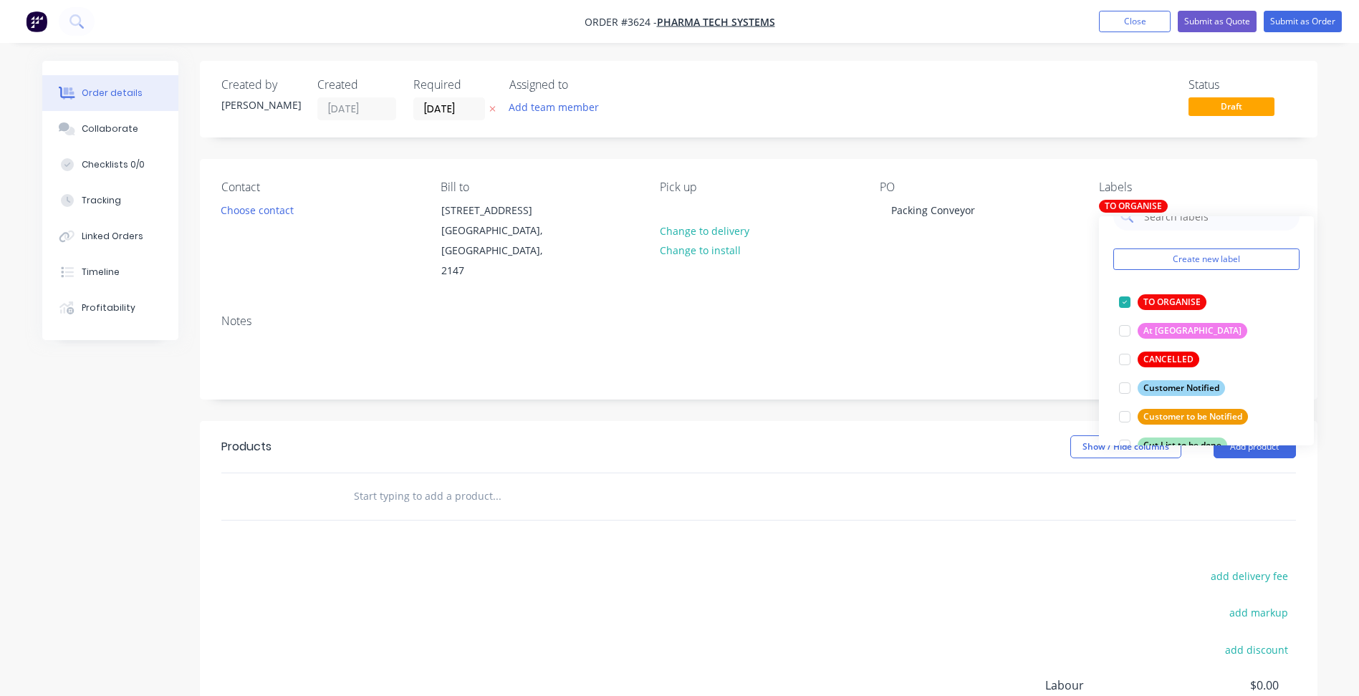
click at [1000, 312] on div "Notes" at bounding box center [758, 351] width 1117 height 96
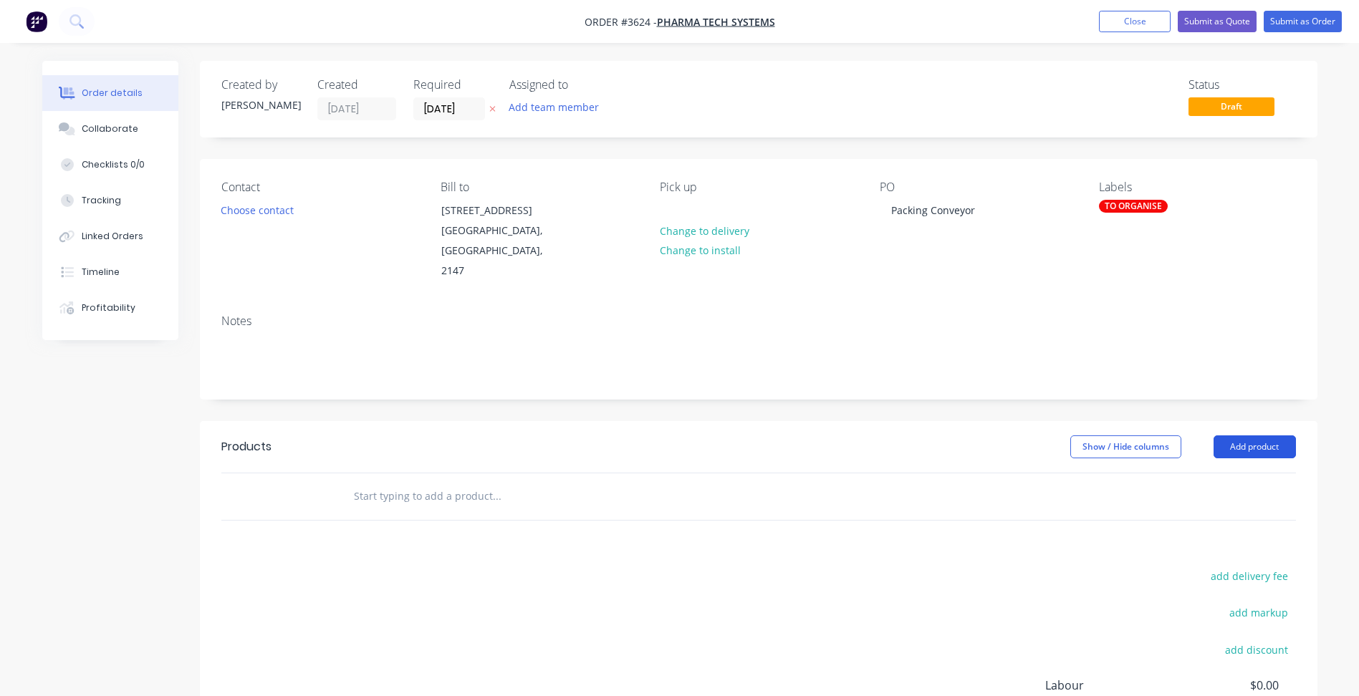
click at [1233, 435] on button "Add product" at bounding box center [1254, 446] width 82 height 23
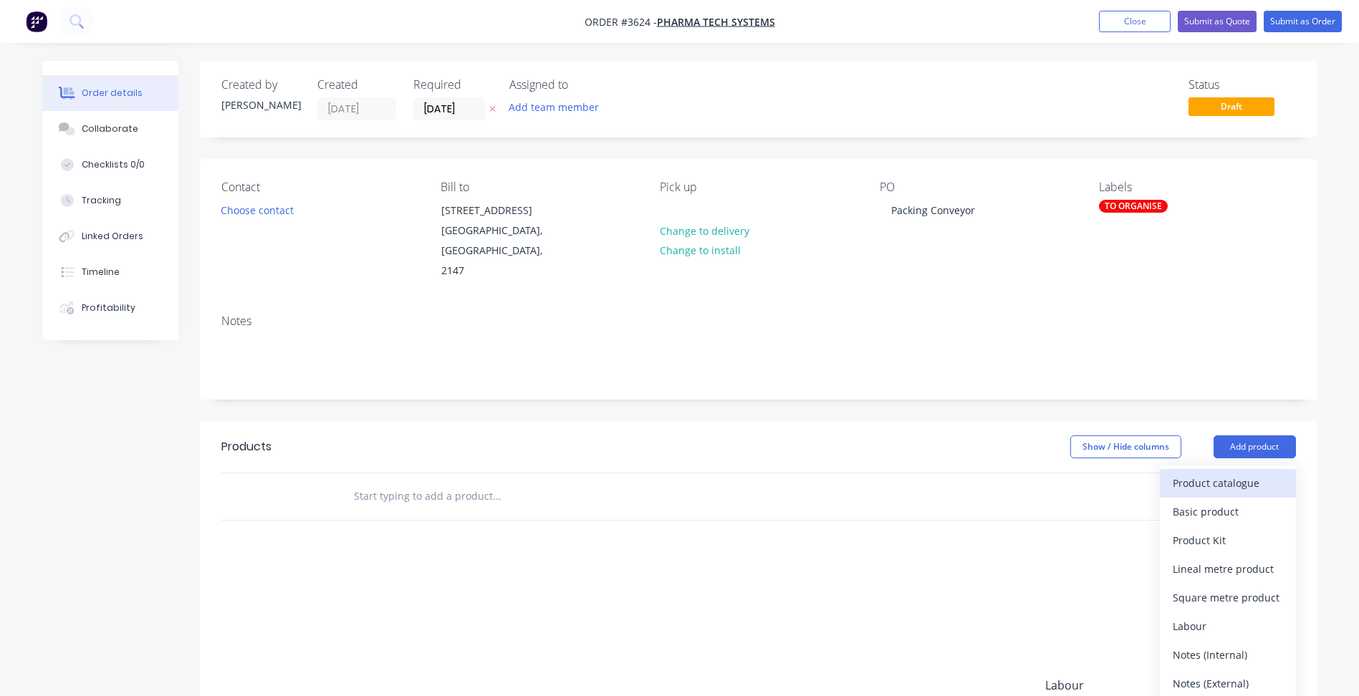
click at [1213, 473] on div "Product catalogue" at bounding box center [1228, 483] width 110 height 21
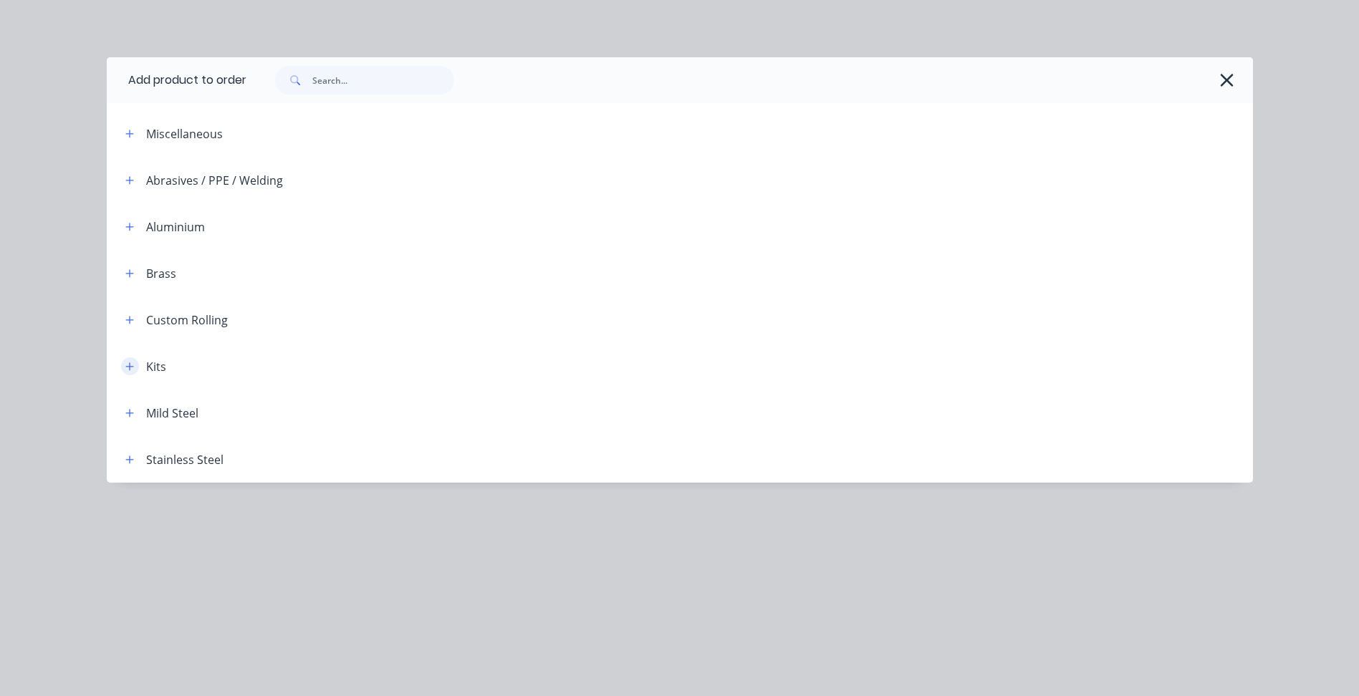
click at [129, 362] on icon "button" at bounding box center [129, 367] width 9 height 10
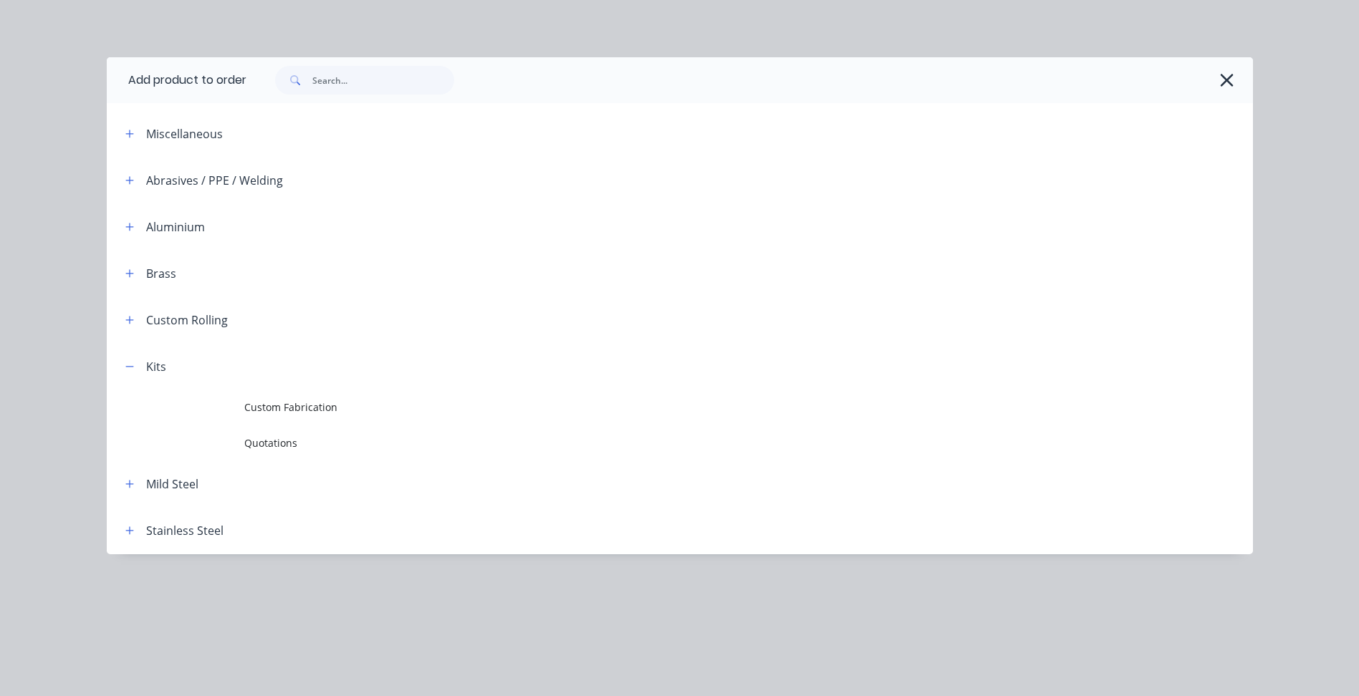
click at [289, 400] on span "Custom Fabrication" at bounding box center [647, 407] width 806 height 15
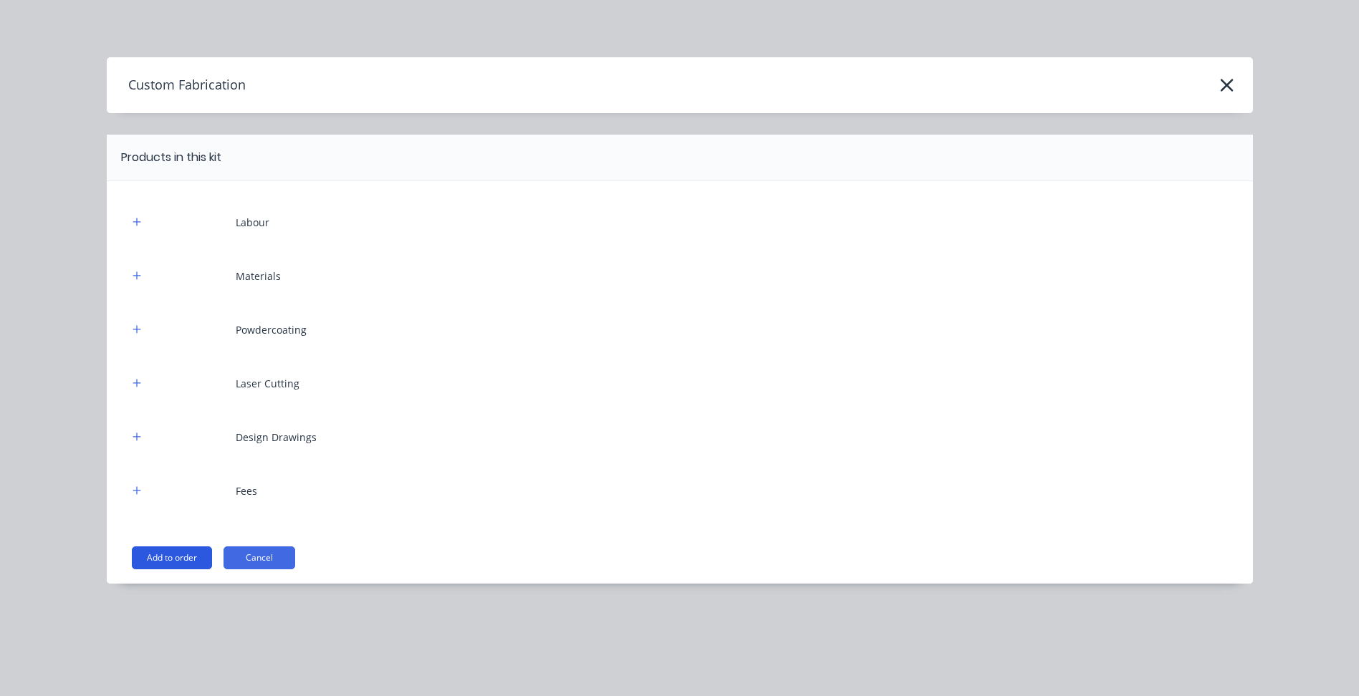
click at [166, 559] on button "Add to order" at bounding box center [172, 557] width 80 height 23
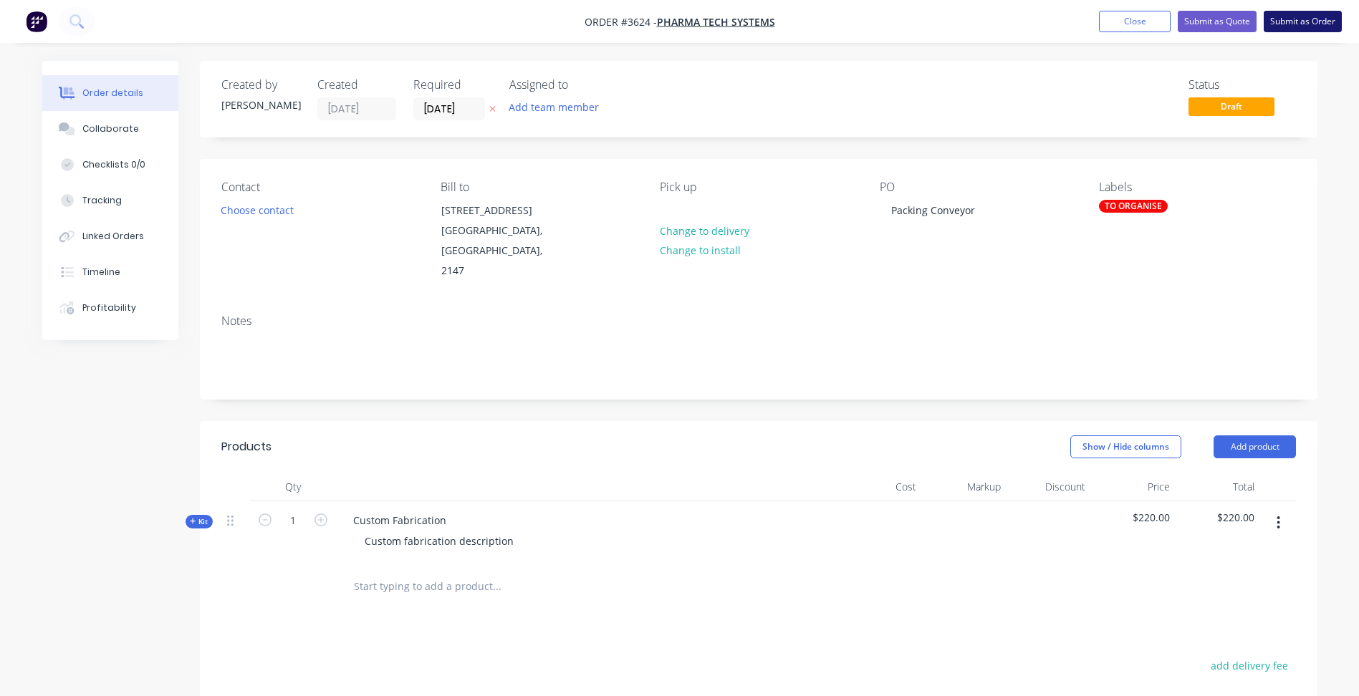
click at [1305, 29] on button "Submit as Order" at bounding box center [1302, 21] width 78 height 21
